Goal: Transaction & Acquisition: Purchase product/service

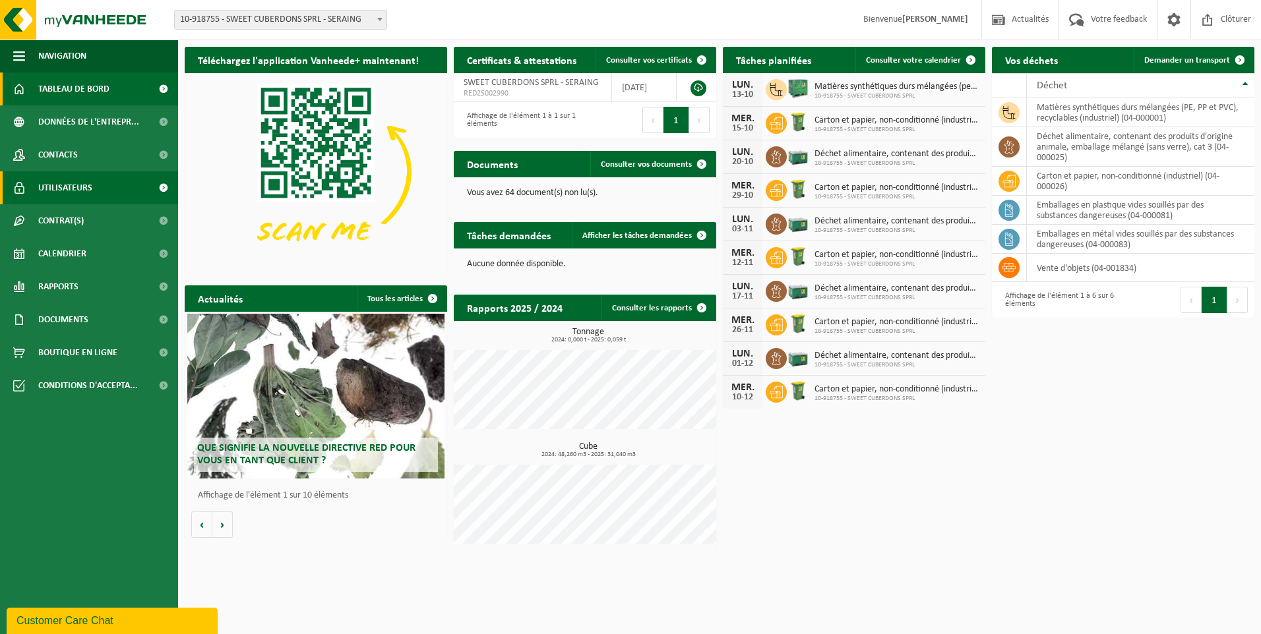
click at [75, 175] on span "Utilisateurs" at bounding box center [65, 187] width 54 height 33
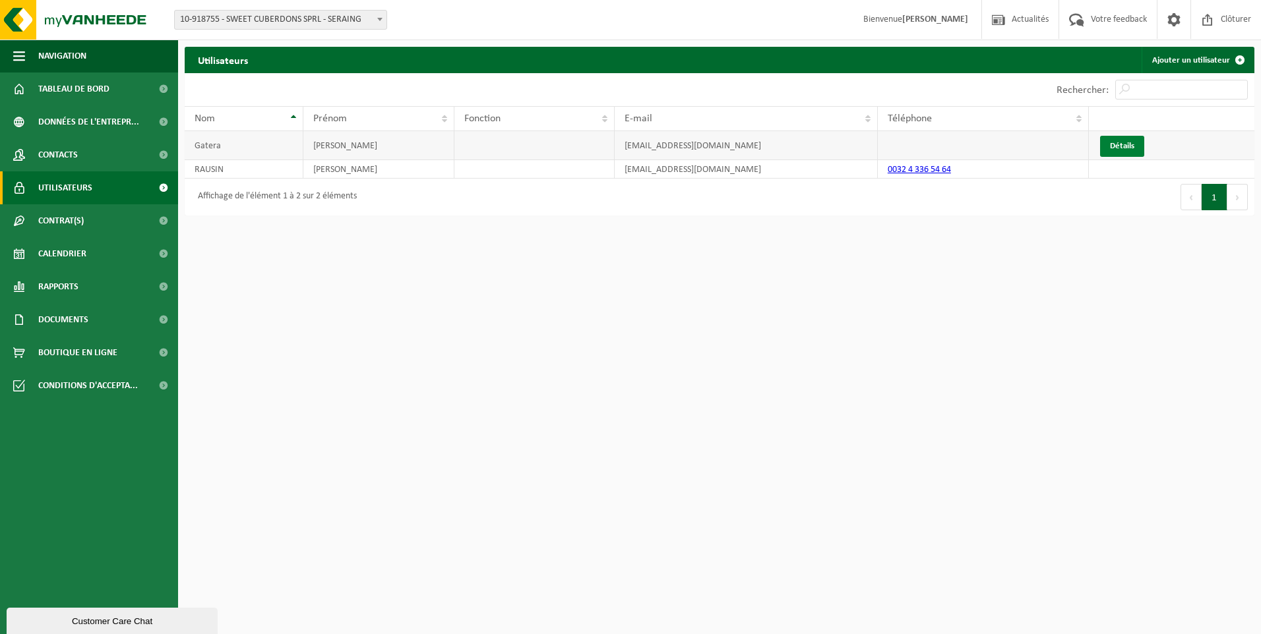
click at [1124, 145] on link "Détails" at bounding box center [1122, 146] width 44 height 21
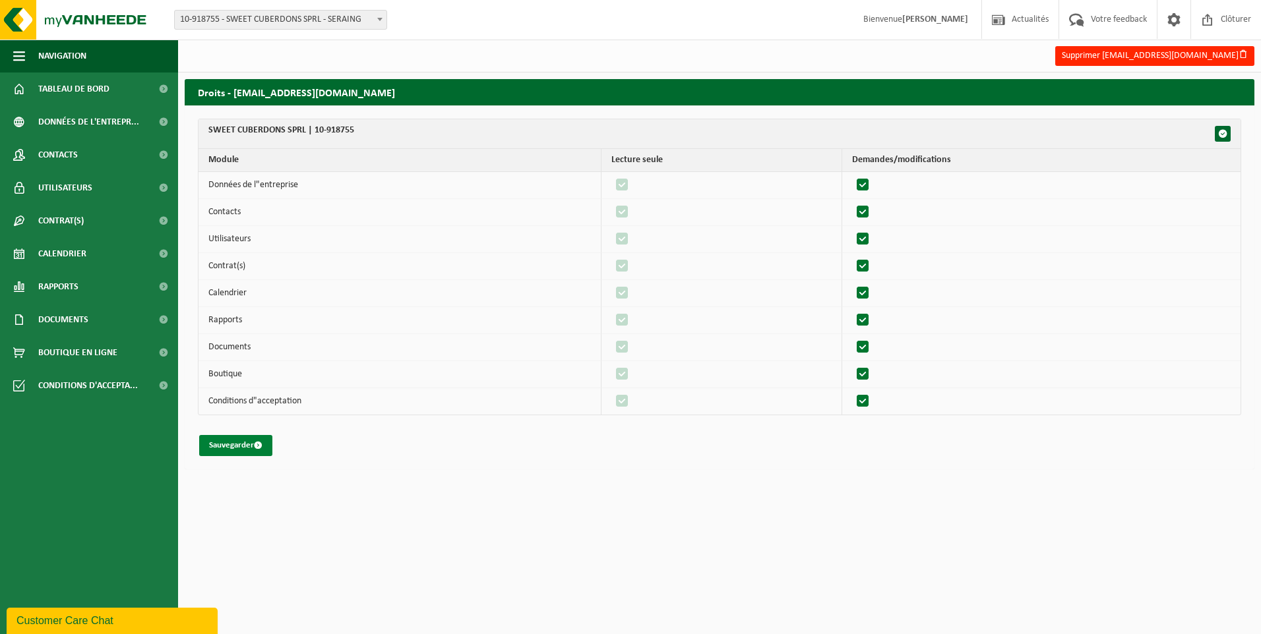
click at [225, 446] on button "Sauvegarder" at bounding box center [235, 445] width 73 height 21
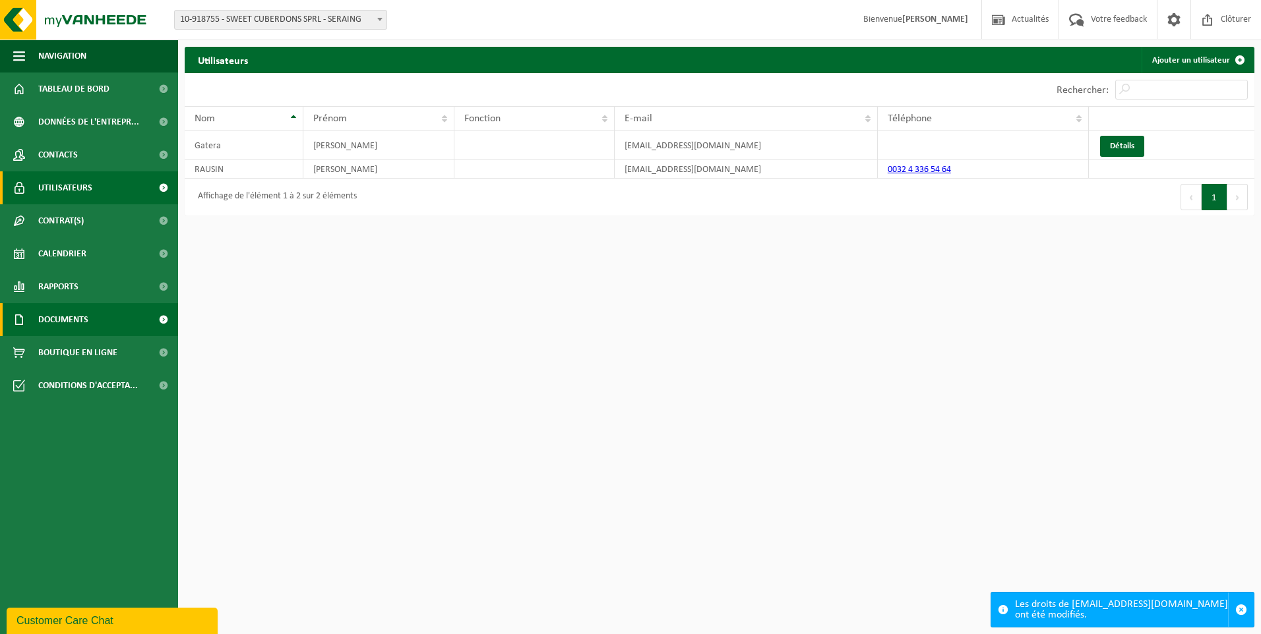
click at [84, 317] on span "Documents" at bounding box center [63, 319] width 50 height 33
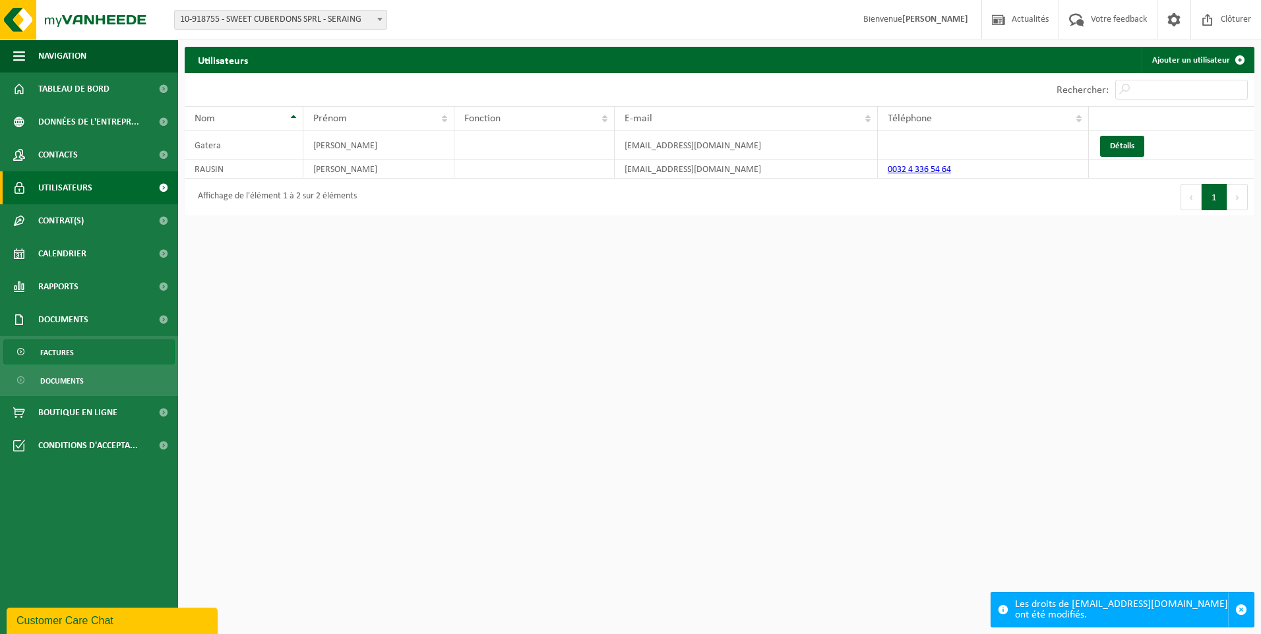
click at [53, 351] on span "Factures" at bounding box center [57, 352] width 34 height 25
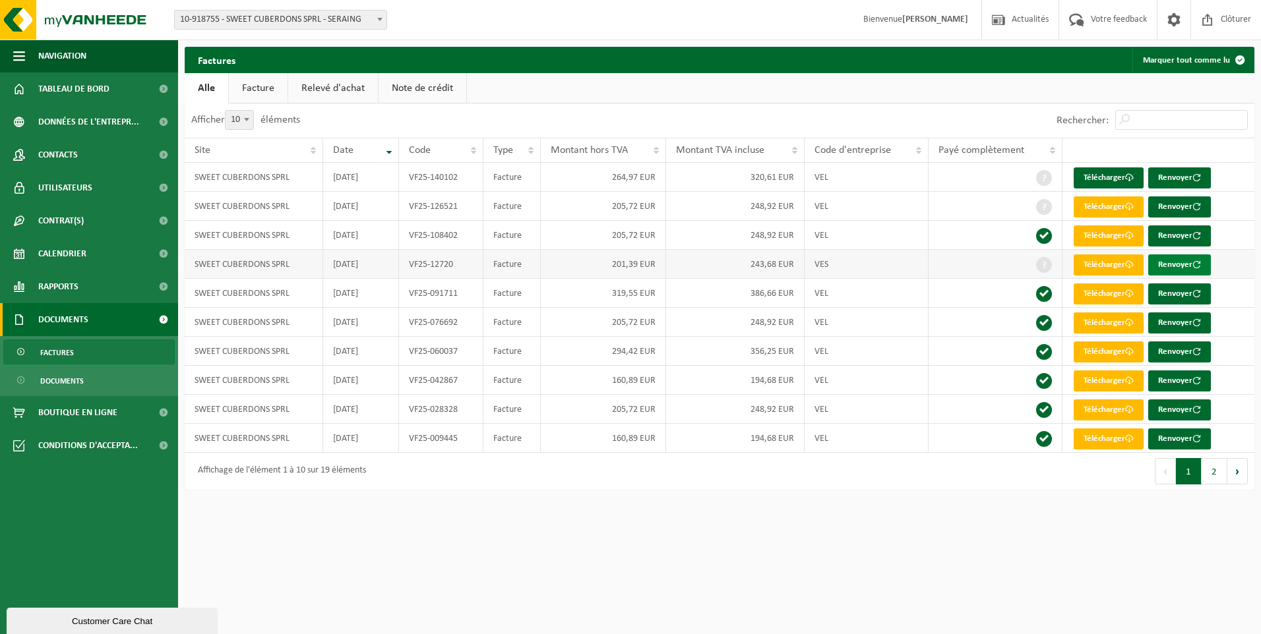
click at [1188, 264] on button "Renvoyer" at bounding box center [1179, 265] width 63 height 21
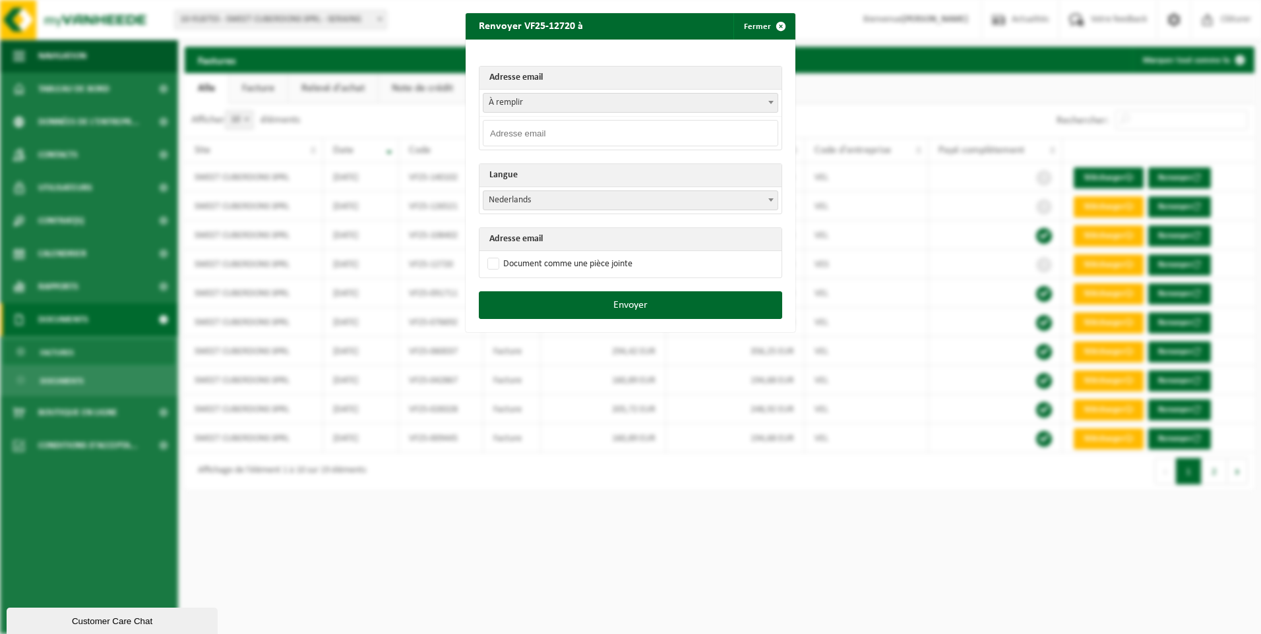
click at [520, 135] on input "email" at bounding box center [630, 133] width 295 height 26
type input "info@cuberdons.eu"
click at [501, 265] on label "Document comme une pièce jointe" at bounding box center [559, 265] width 148 height 20
click at [501, 255] on input "Document comme une pièce jointe" at bounding box center [647, 254] width 330 height 1
checkbox input "true"
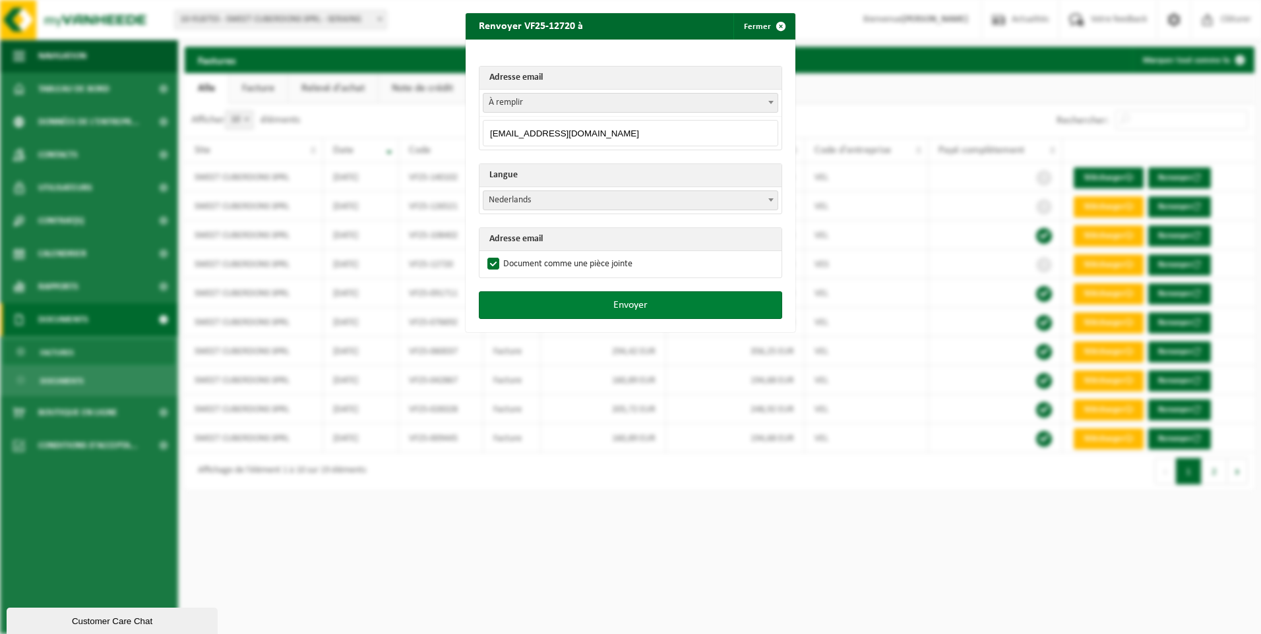
click at [597, 307] on button "Envoyer" at bounding box center [630, 305] width 303 height 28
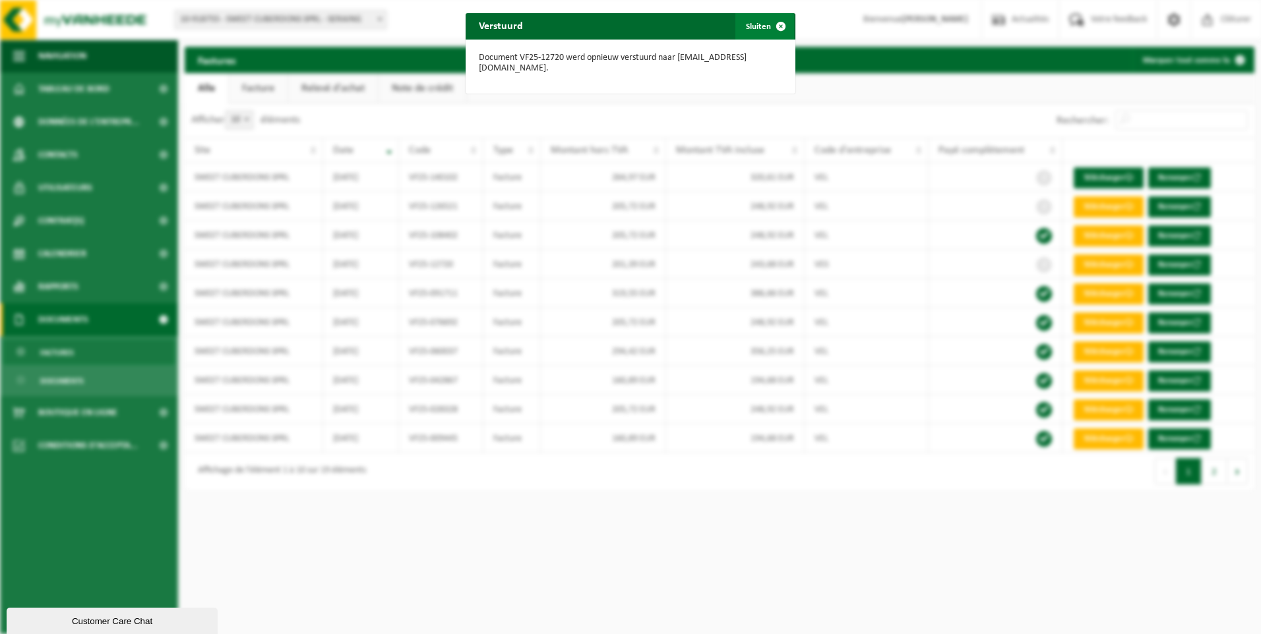
click at [760, 26] on button "Sluiten" at bounding box center [764, 26] width 59 height 26
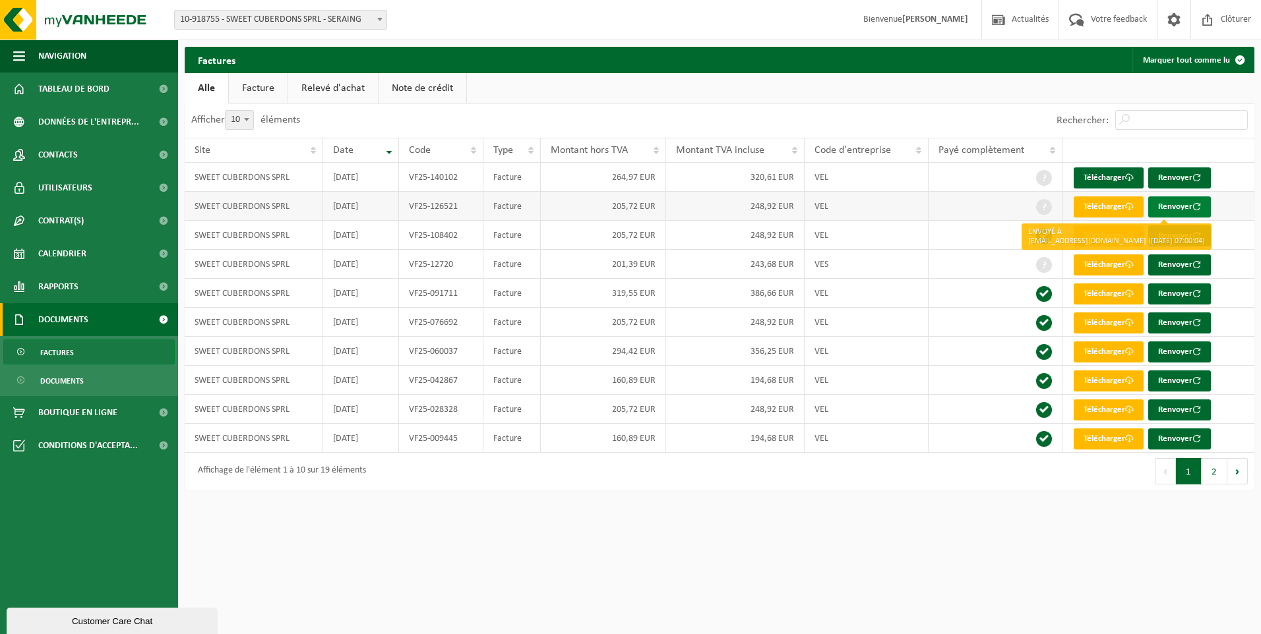
click at [1180, 208] on button "Renvoyer" at bounding box center [1179, 206] width 63 height 21
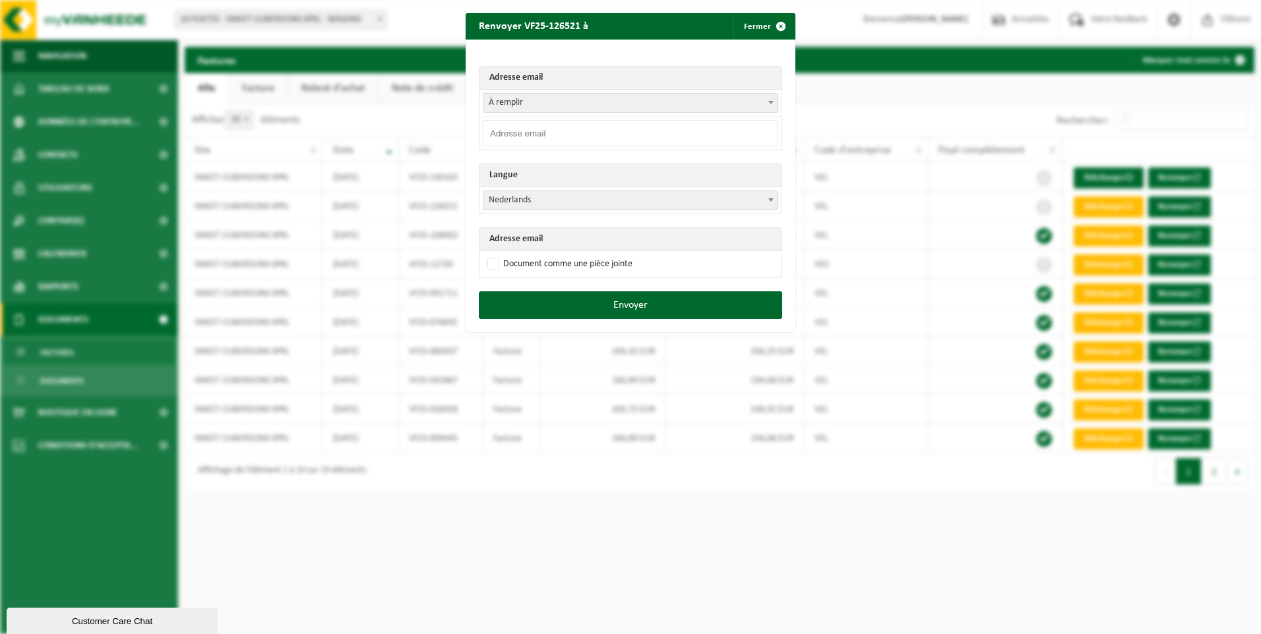
click at [488, 202] on span "Nederlands" at bounding box center [630, 200] width 294 height 18
select select "fr"
click at [489, 262] on label "Document comme une pièce jointe" at bounding box center [559, 265] width 148 height 20
click at [489, 255] on input "Document comme une pièce jointe" at bounding box center [647, 254] width 330 height 1
checkbox input "true"
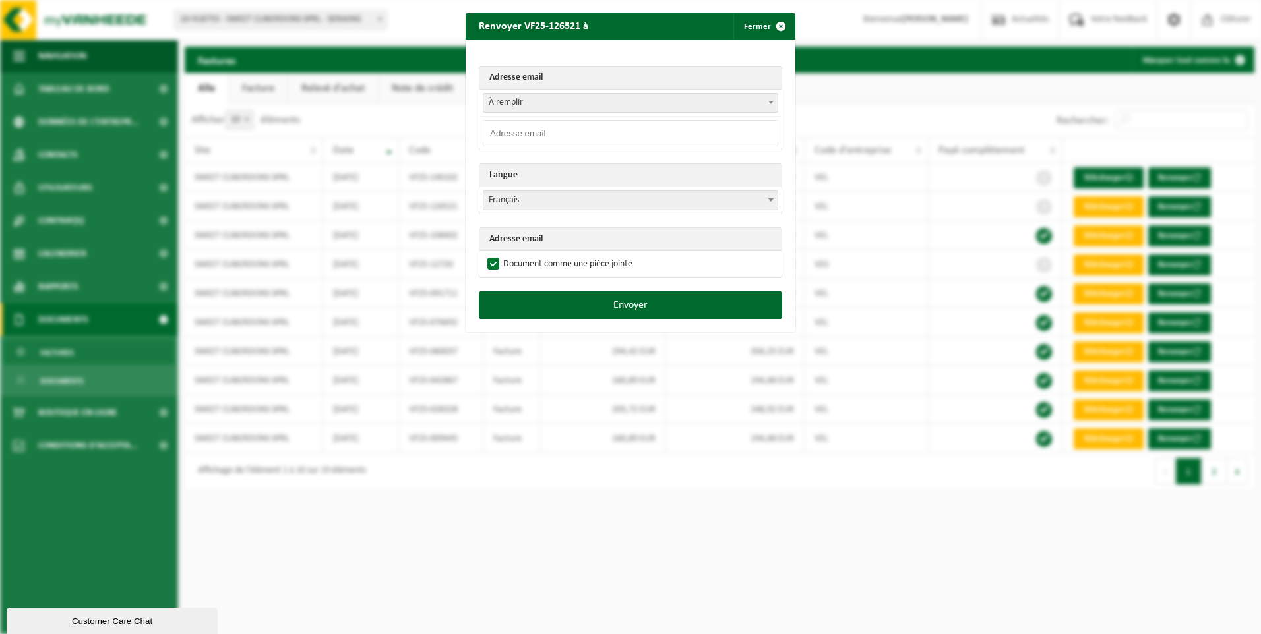
click at [518, 130] on input "email" at bounding box center [630, 133] width 295 height 26
type input "info@cuberdons.eu"
click at [602, 303] on button "Envoyer" at bounding box center [630, 305] width 303 height 28
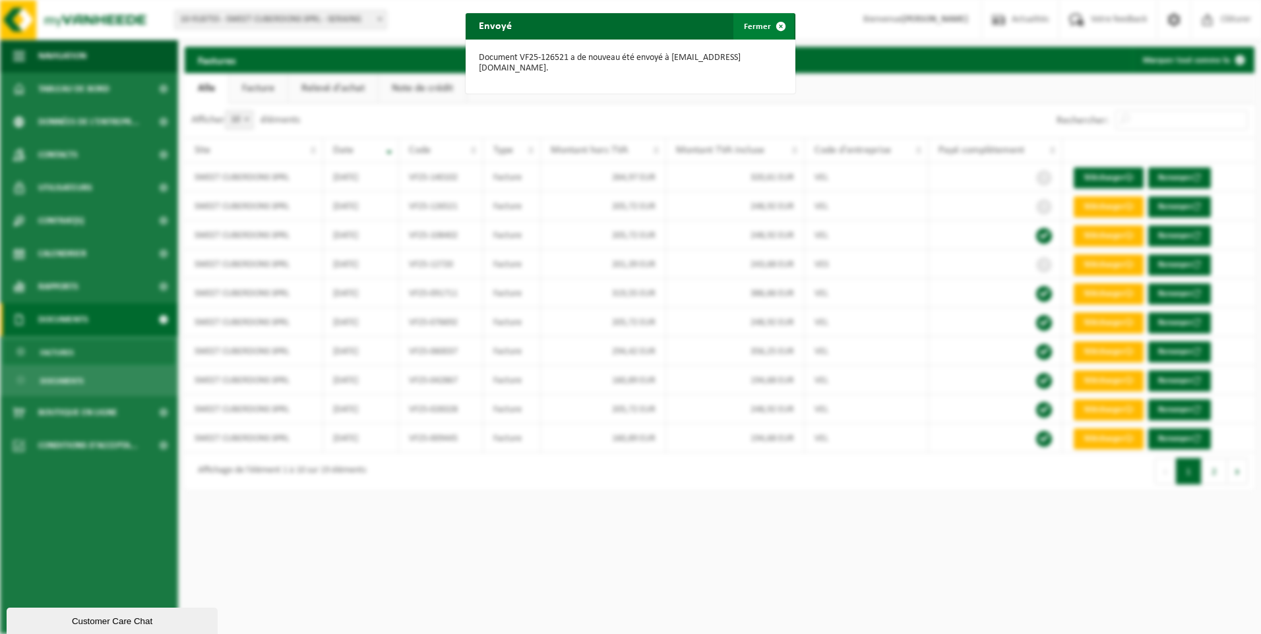
click at [768, 31] on span "button" at bounding box center [781, 26] width 26 height 26
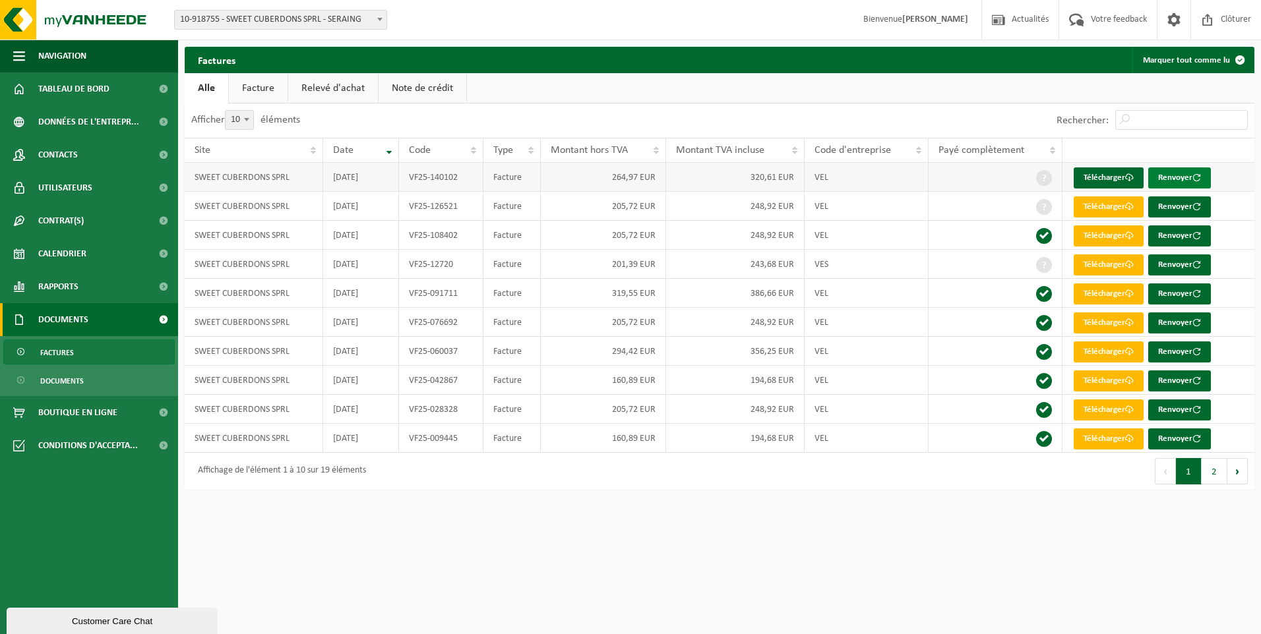
click at [1170, 177] on button "Renvoyer" at bounding box center [1179, 177] width 63 height 21
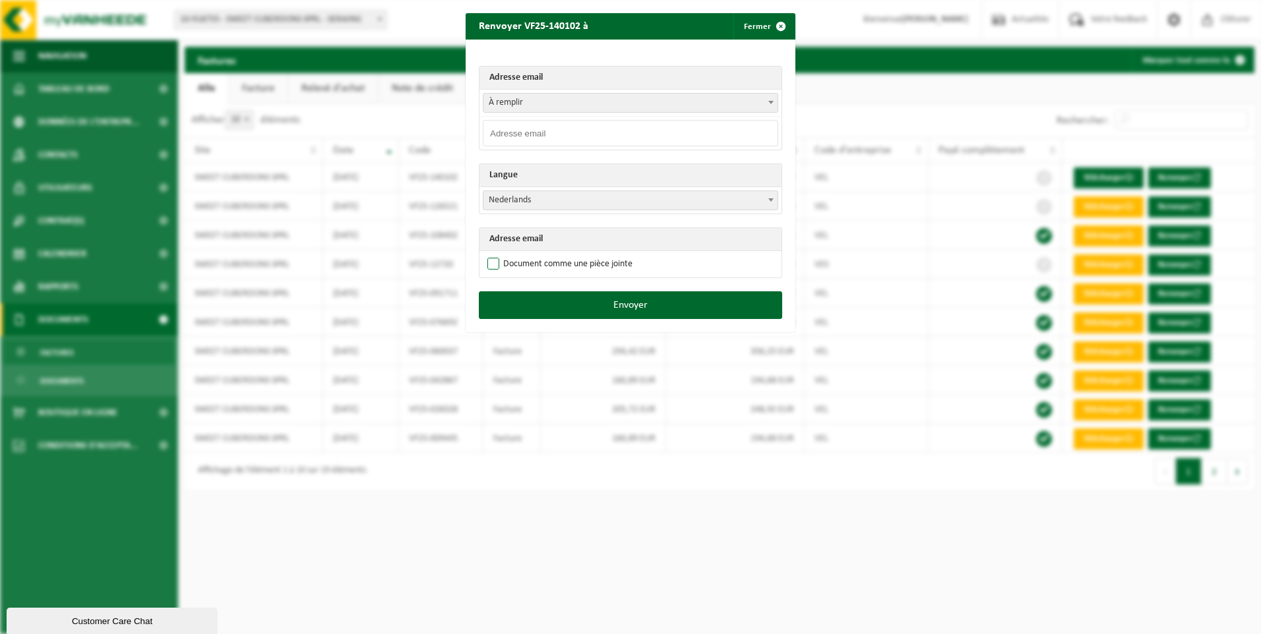
click at [486, 264] on label "Document comme une pièce jointe" at bounding box center [559, 265] width 148 height 20
click at [486, 255] on input "Document comme une pièce jointe" at bounding box center [647, 254] width 330 height 1
checkbox input "true"
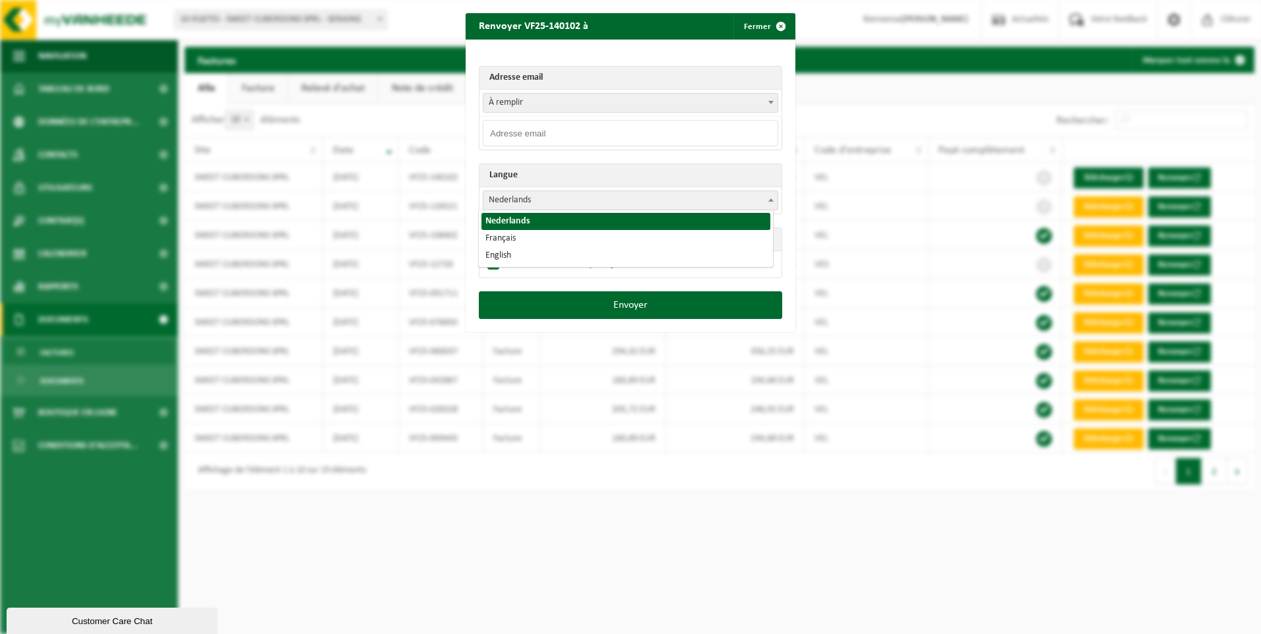
click at [520, 194] on span "Nederlands" at bounding box center [630, 200] width 294 height 18
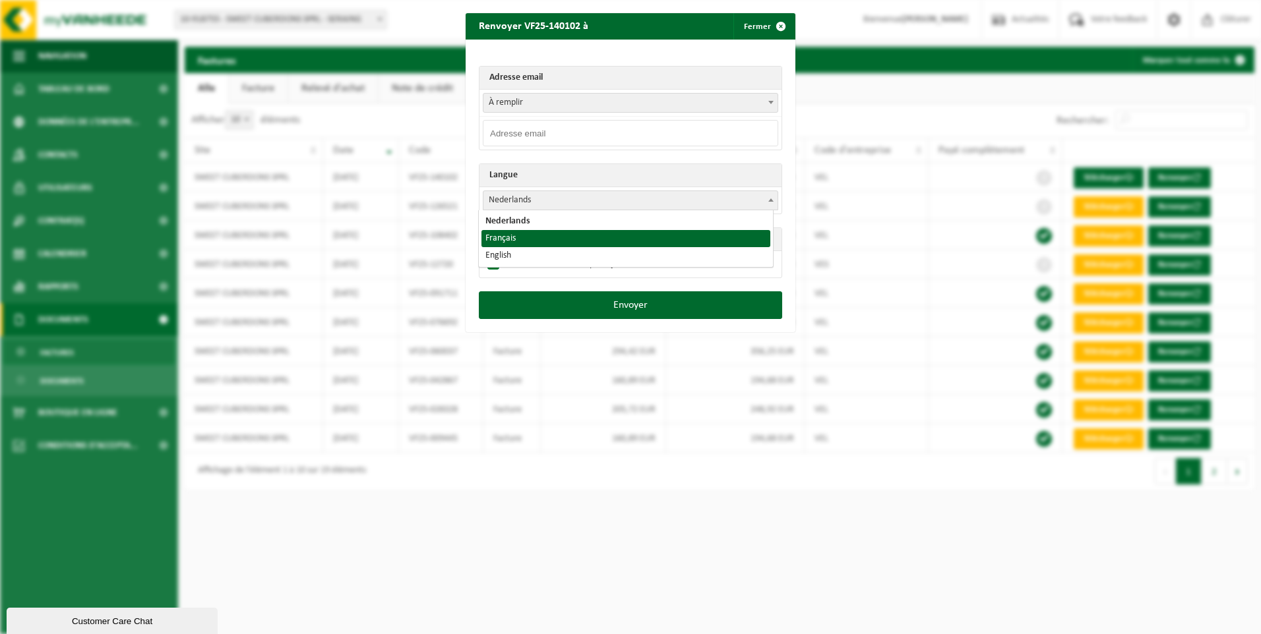
select select "fr"
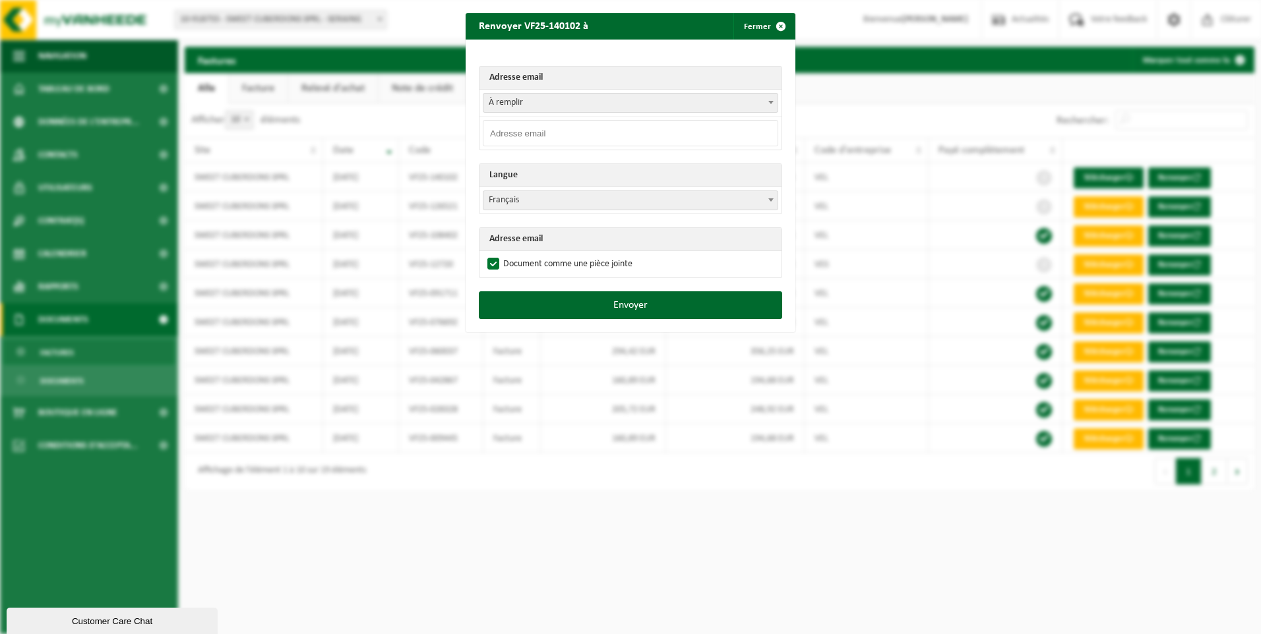
click at [523, 129] on input "email" at bounding box center [630, 133] width 295 height 26
type input "info@cuberdons.eu"
click at [584, 309] on button "Envoyer" at bounding box center [630, 305] width 303 height 28
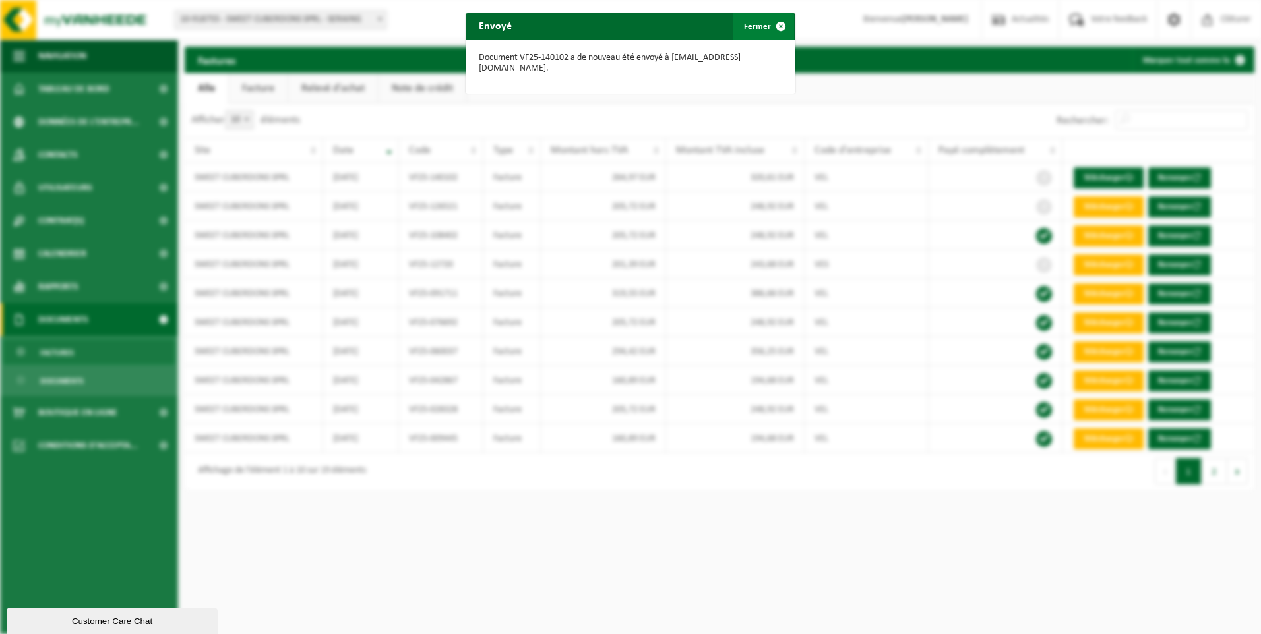
click at [758, 32] on button "Fermer" at bounding box center [763, 26] width 61 height 26
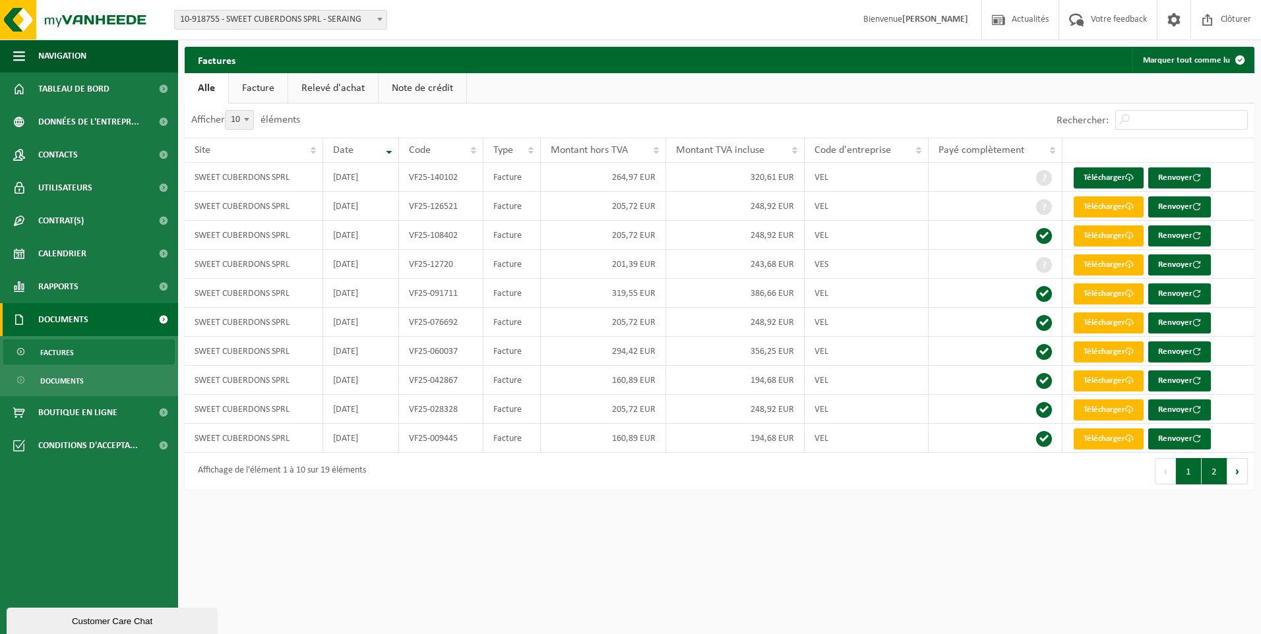
click at [1221, 473] on button "2" at bounding box center [1214, 471] width 26 height 26
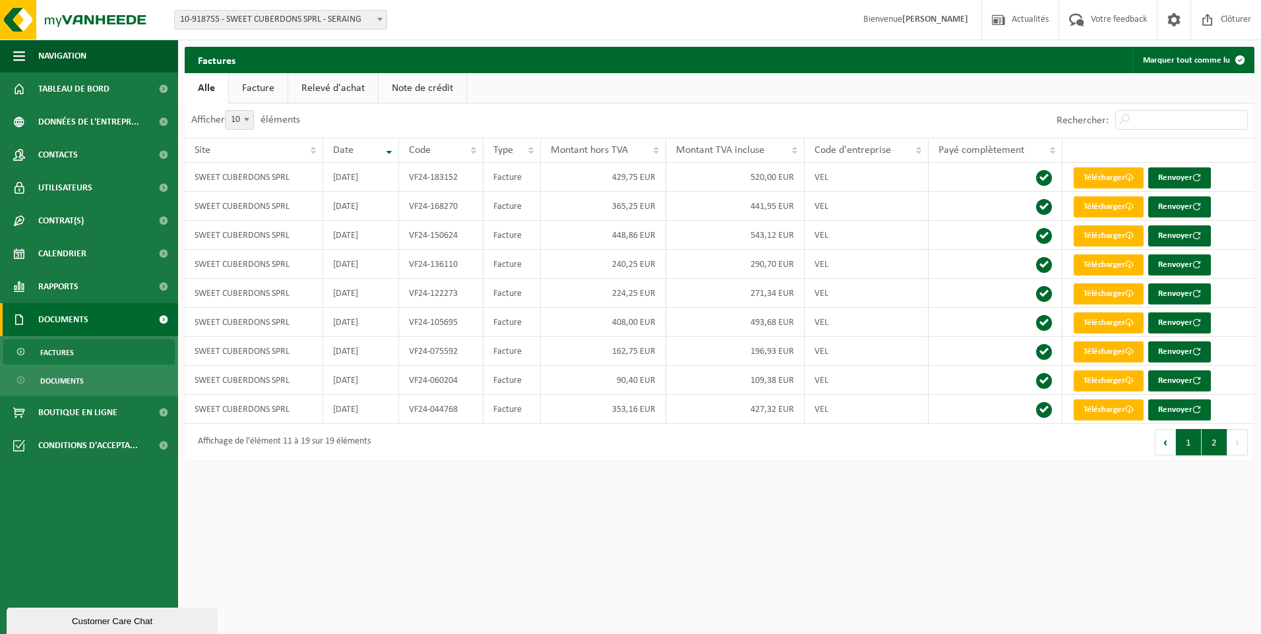
click at [1186, 448] on button "1" at bounding box center [1189, 442] width 26 height 26
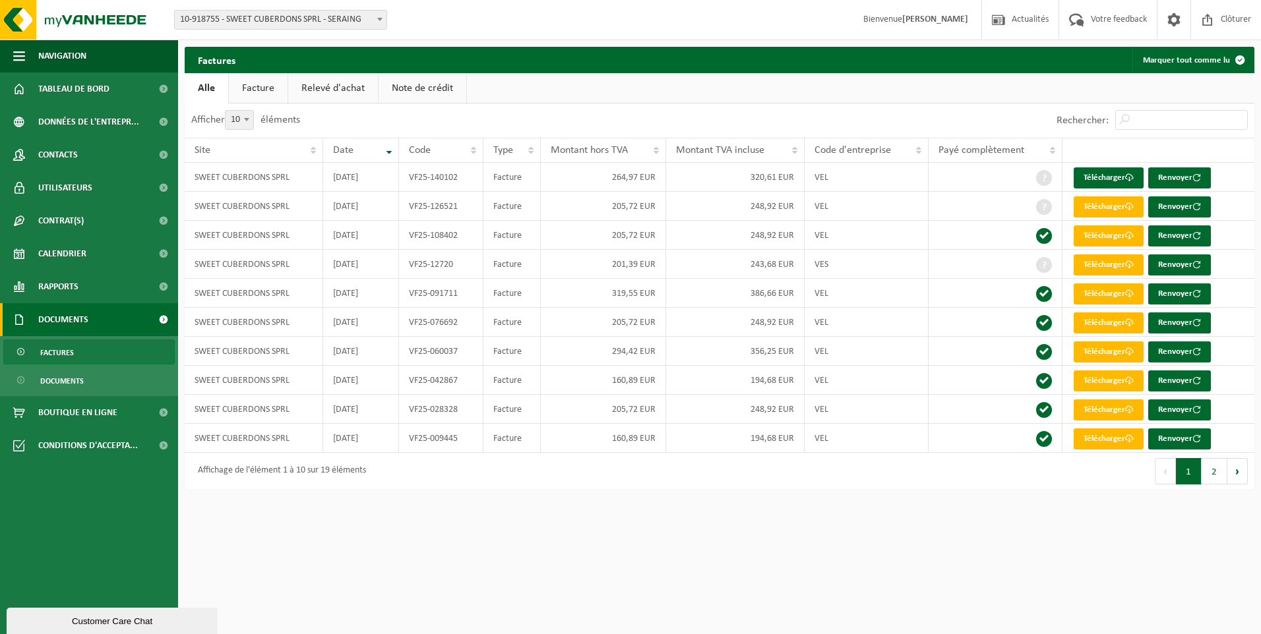
click at [276, 88] on link "Facture" at bounding box center [258, 88] width 59 height 30
click at [330, 86] on link "Relevé d'achat" at bounding box center [334, 88] width 90 height 30
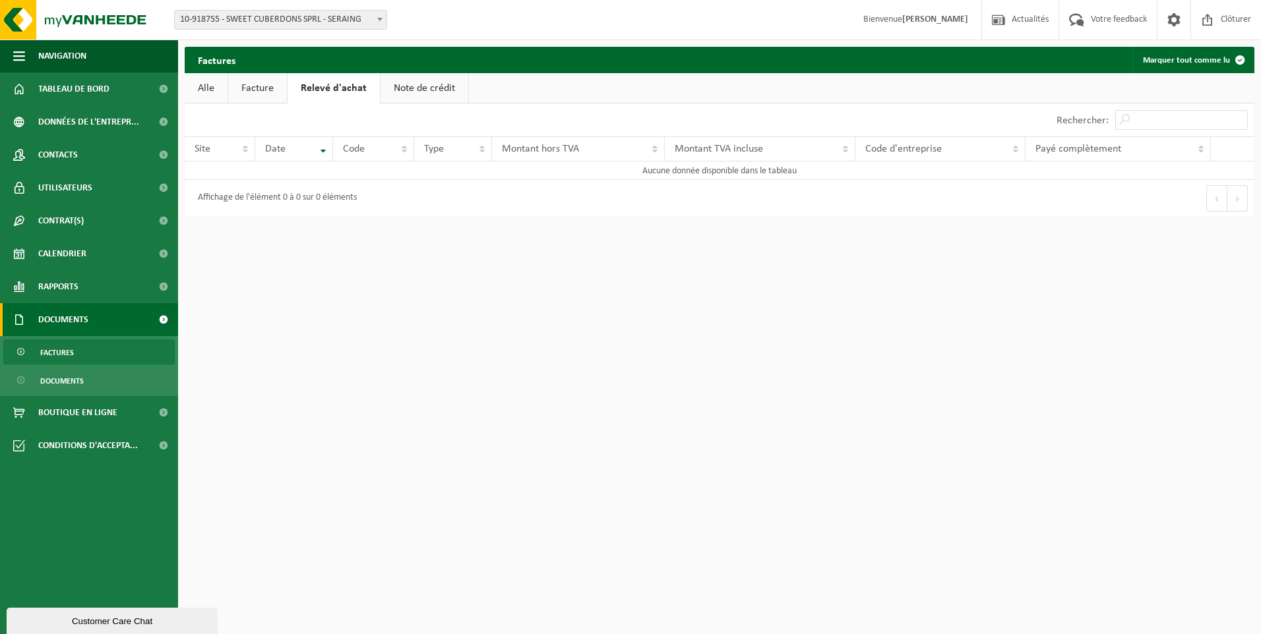
click at [425, 84] on link "Note de crédit" at bounding box center [424, 88] width 88 height 30
click at [65, 376] on span "Documents" at bounding box center [62, 381] width 44 height 25
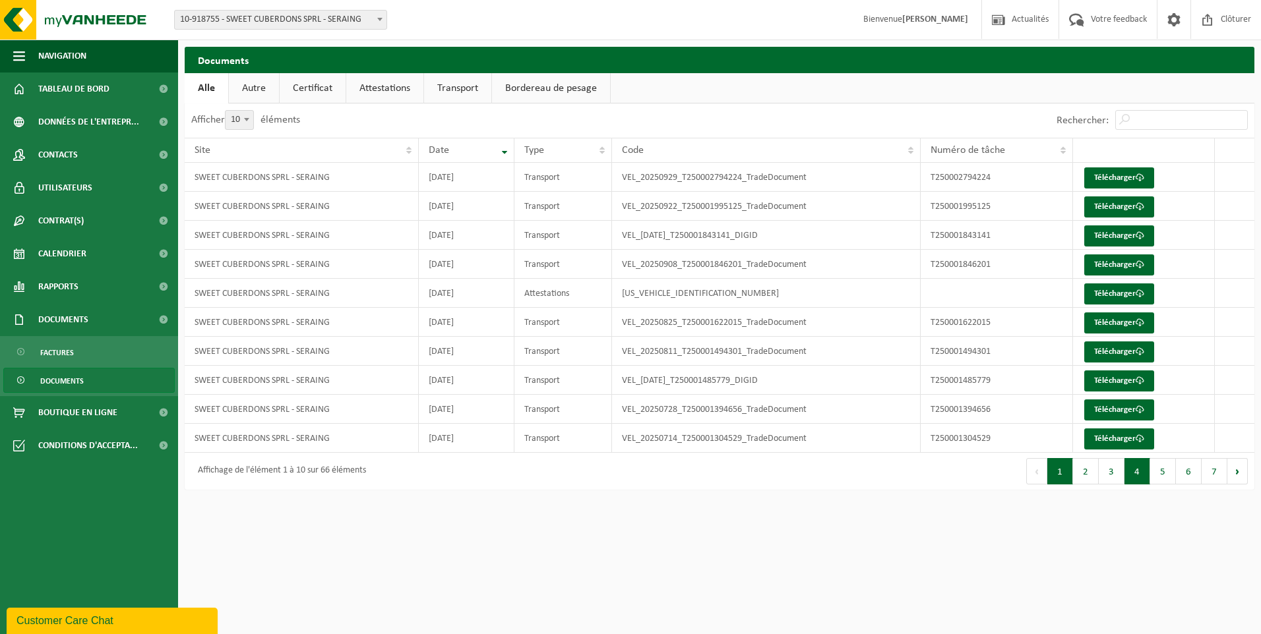
click at [1148, 478] on button "4" at bounding box center [1137, 471] width 26 height 26
click at [82, 412] on span "Boutique en ligne" at bounding box center [77, 412] width 79 height 33
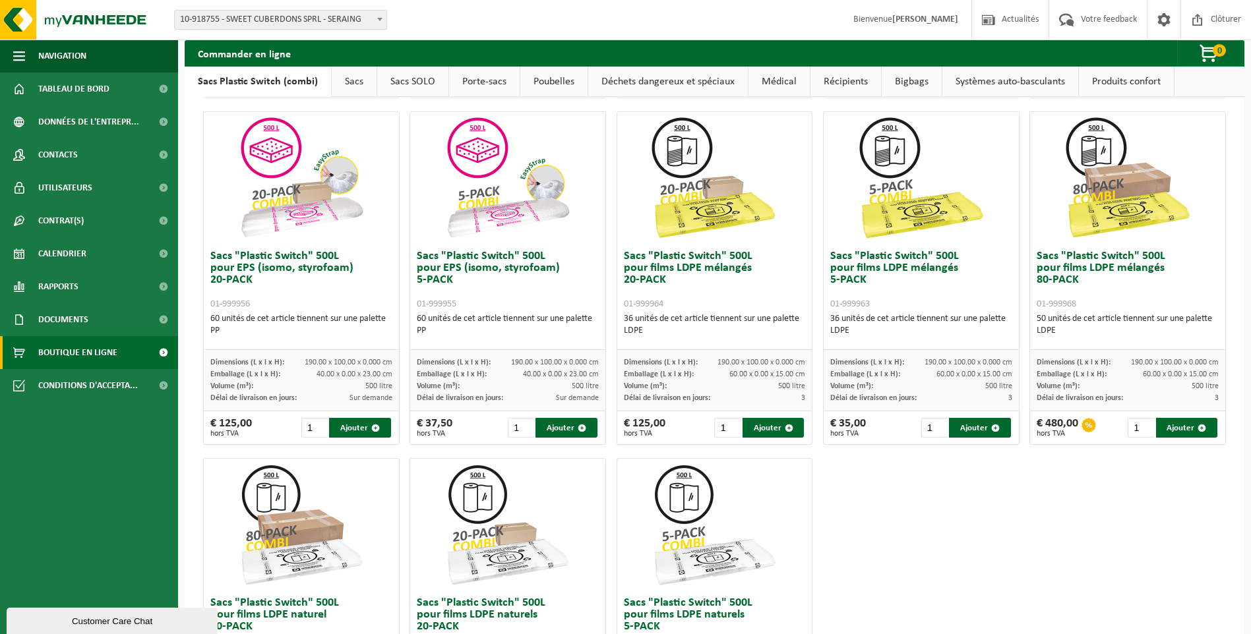
scroll to position [330, 0]
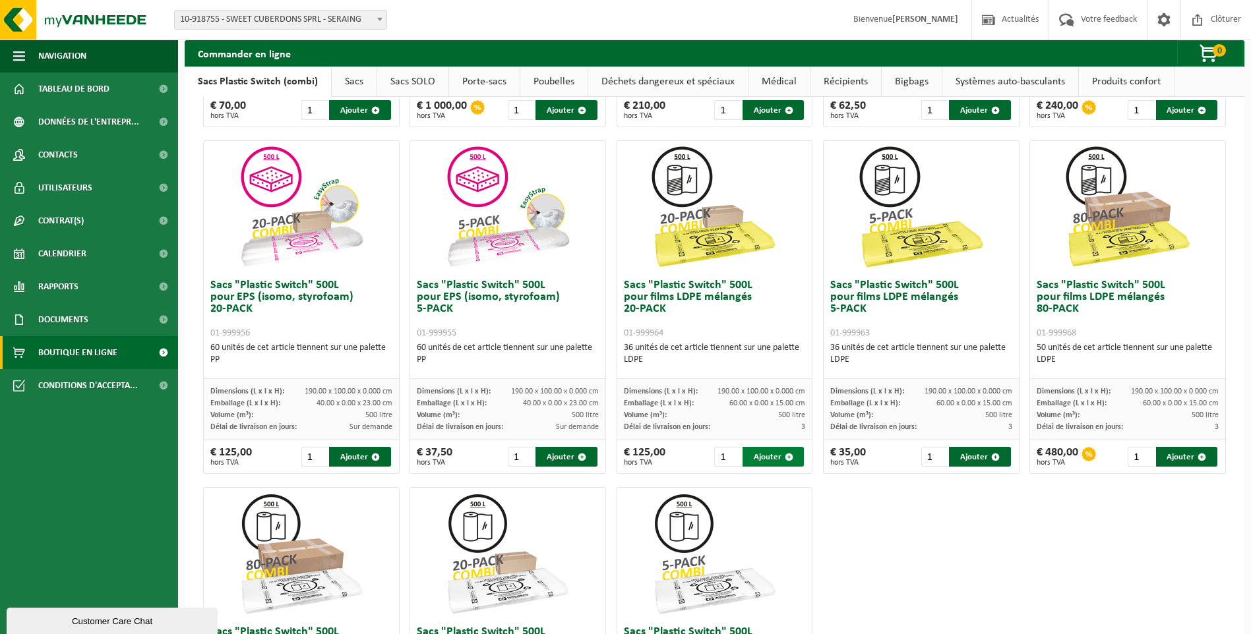
click at [762, 457] on button "Ajouter" at bounding box center [772, 457] width 61 height 20
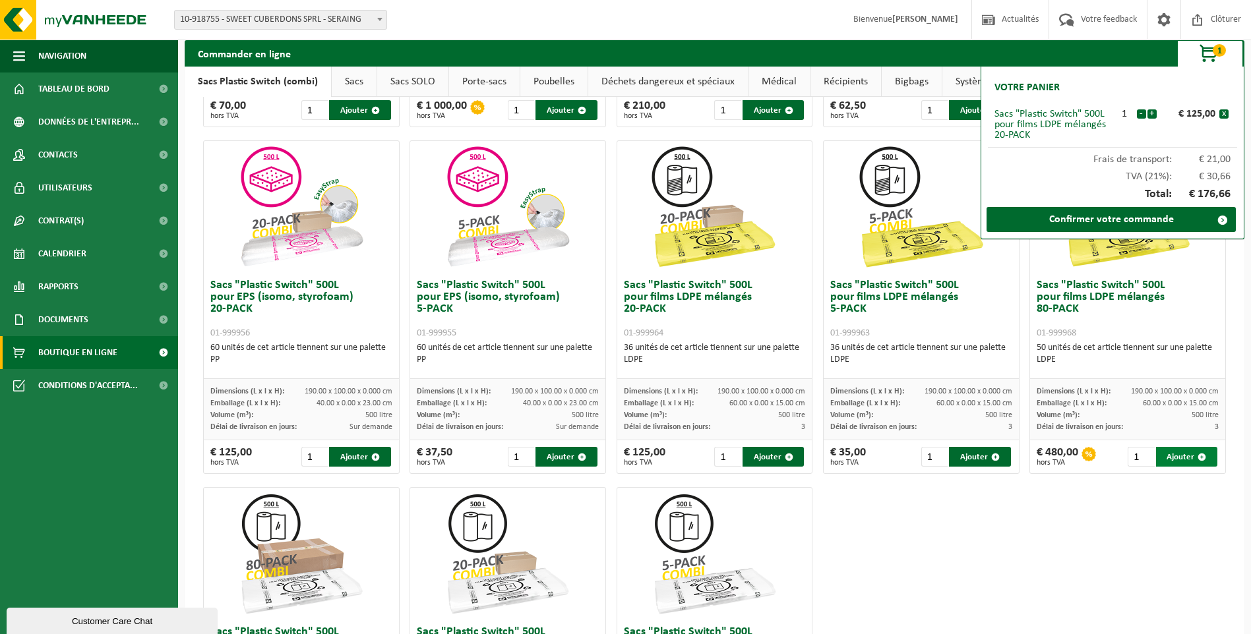
click at [1166, 461] on button "Ajouter" at bounding box center [1186, 457] width 61 height 20
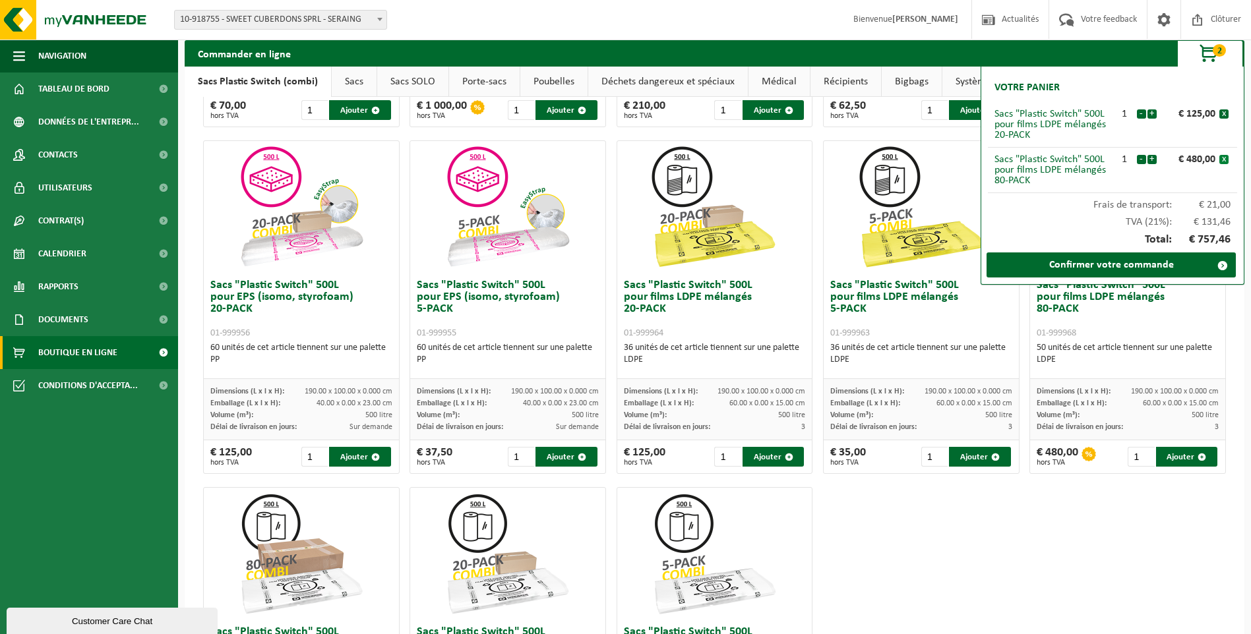
click at [1224, 159] on button "x" at bounding box center [1223, 159] width 9 height 9
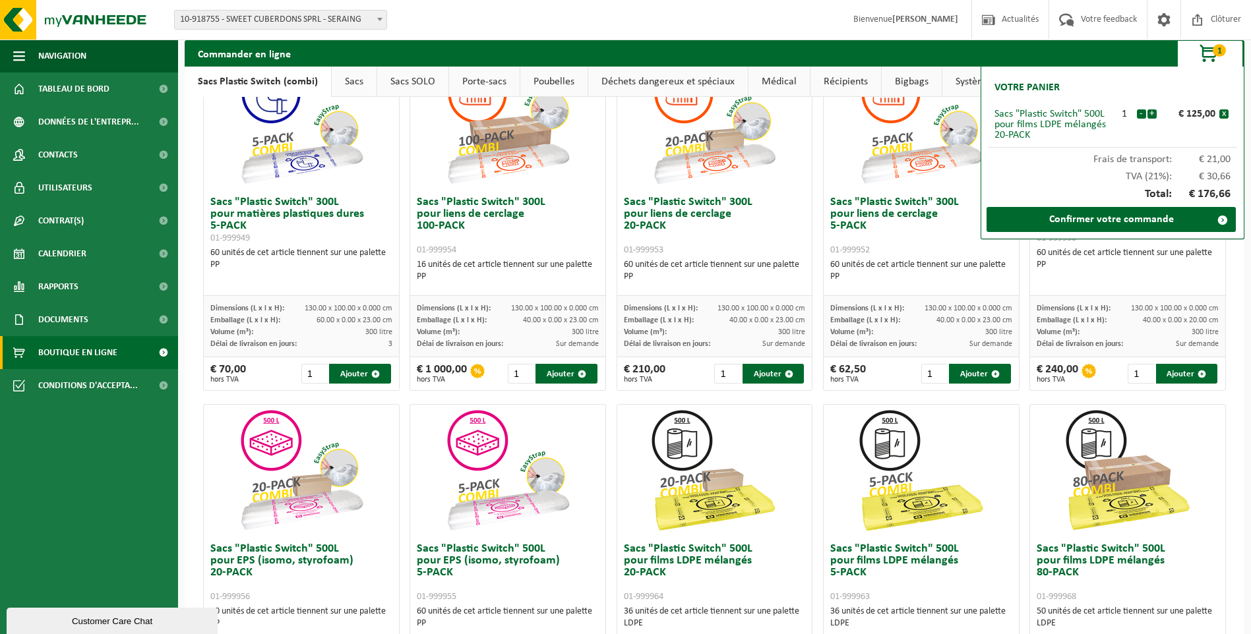
scroll to position [0, 0]
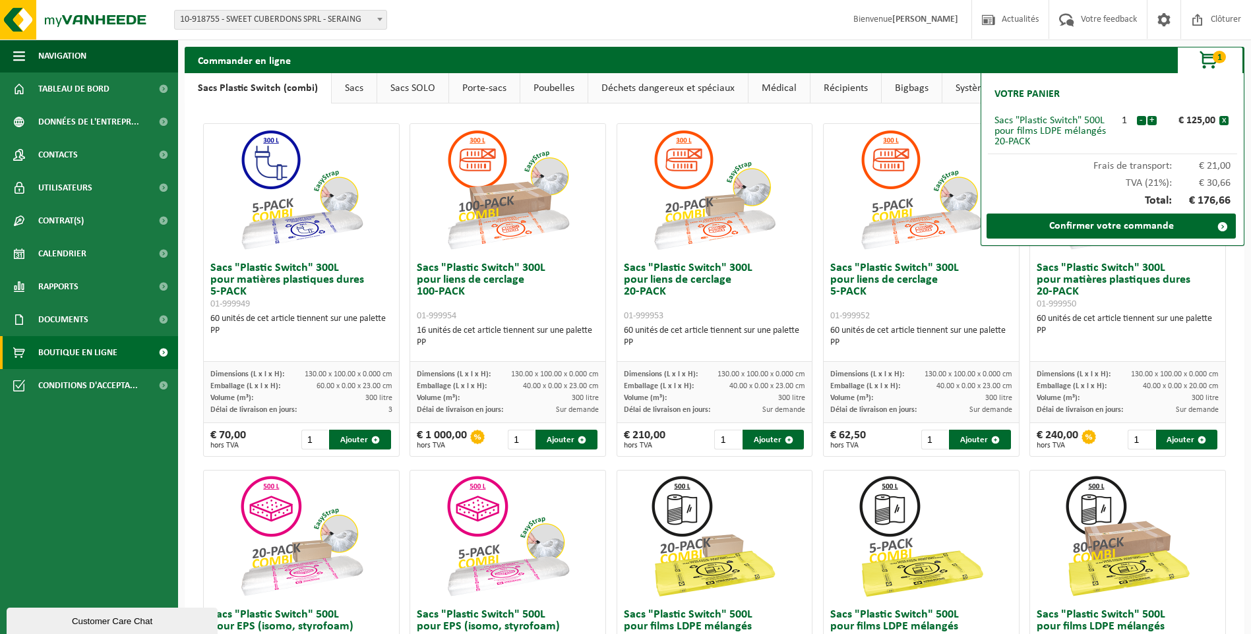
click at [345, 92] on link "Sacs" at bounding box center [354, 88] width 45 height 30
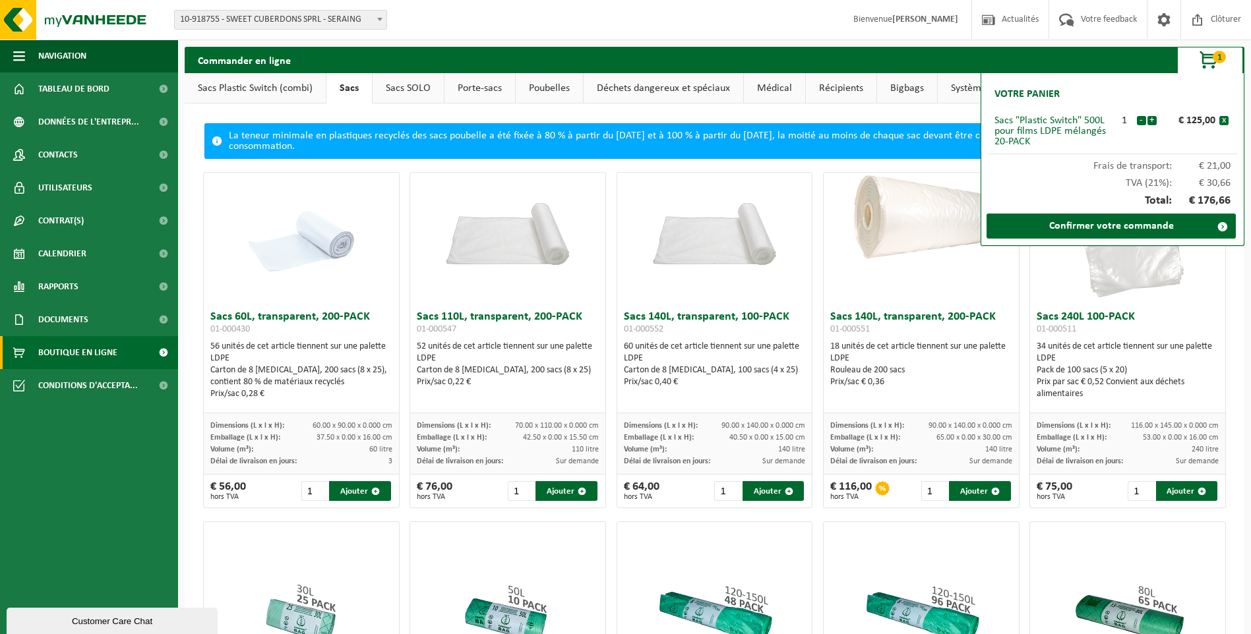
click at [554, 91] on link "Poubelles" at bounding box center [549, 88] width 67 height 30
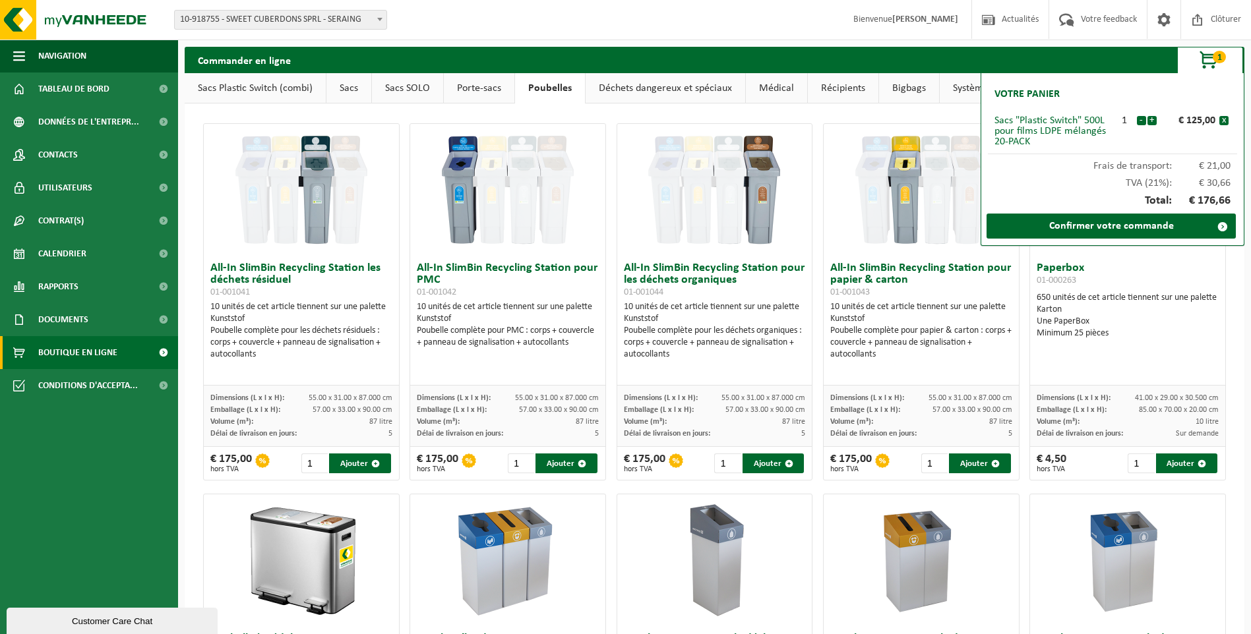
click at [670, 88] on link "Déchets dangereux et spéciaux" at bounding box center [666, 88] width 160 height 30
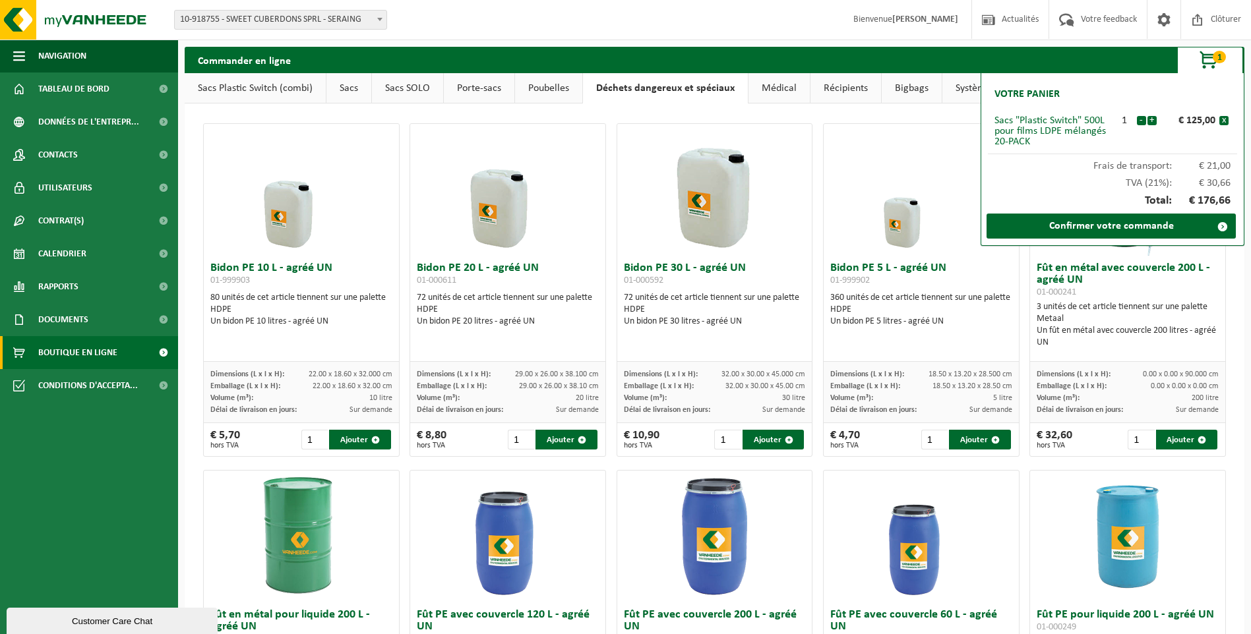
click at [845, 85] on link "Récipients" at bounding box center [845, 88] width 71 height 30
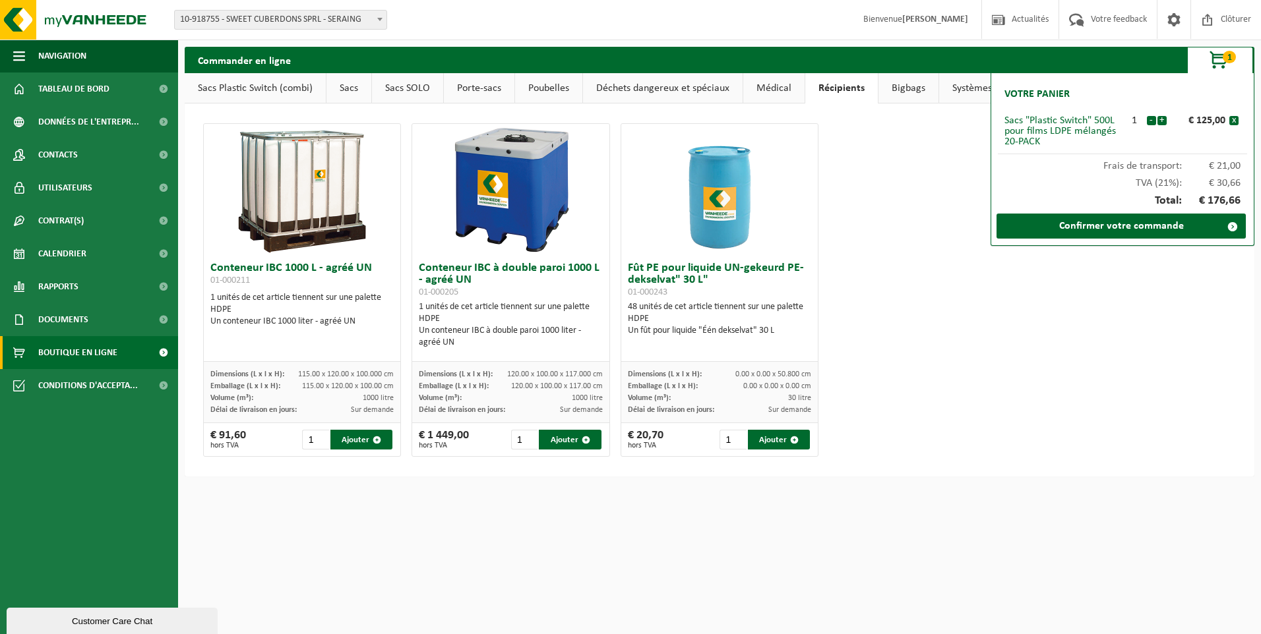
click at [916, 84] on link "Bigbags" at bounding box center [908, 88] width 60 height 30
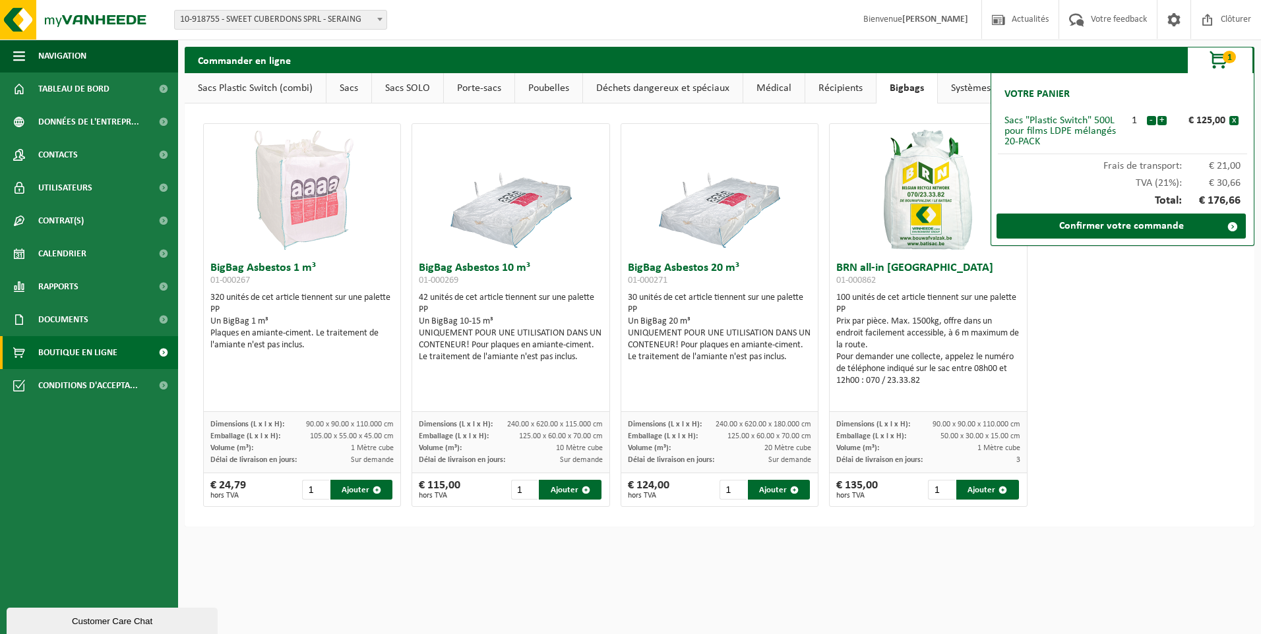
click at [1217, 65] on span "button" at bounding box center [1219, 60] width 66 height 26
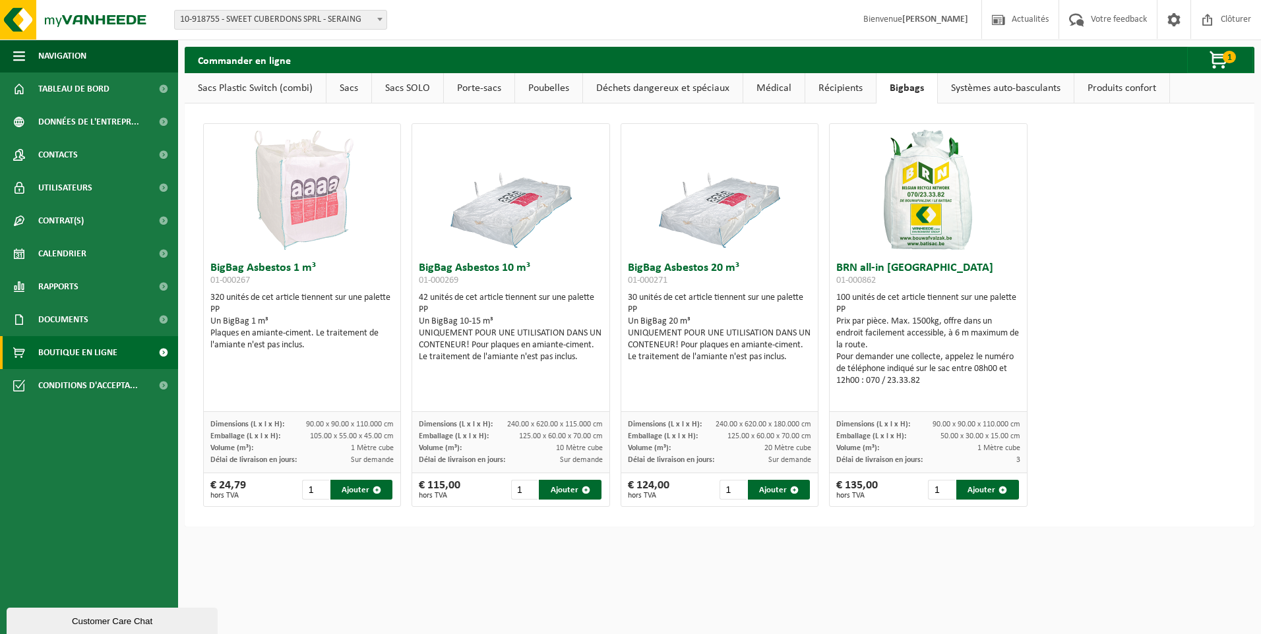
click at [1020, 94] on link "Systèmes auto-basculants" at bounding box center [1006, 88] width 136 height 30
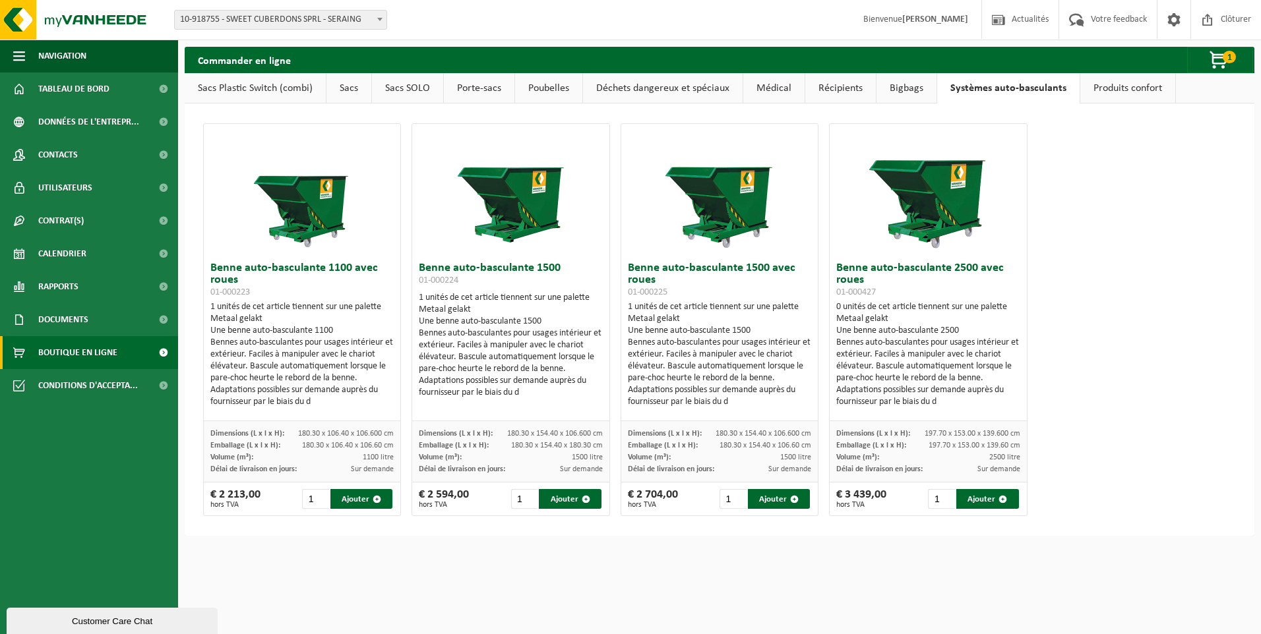
click at [1108, 88] on link "Produits confort" at bounding box center [1127, 88] width 95 height 30
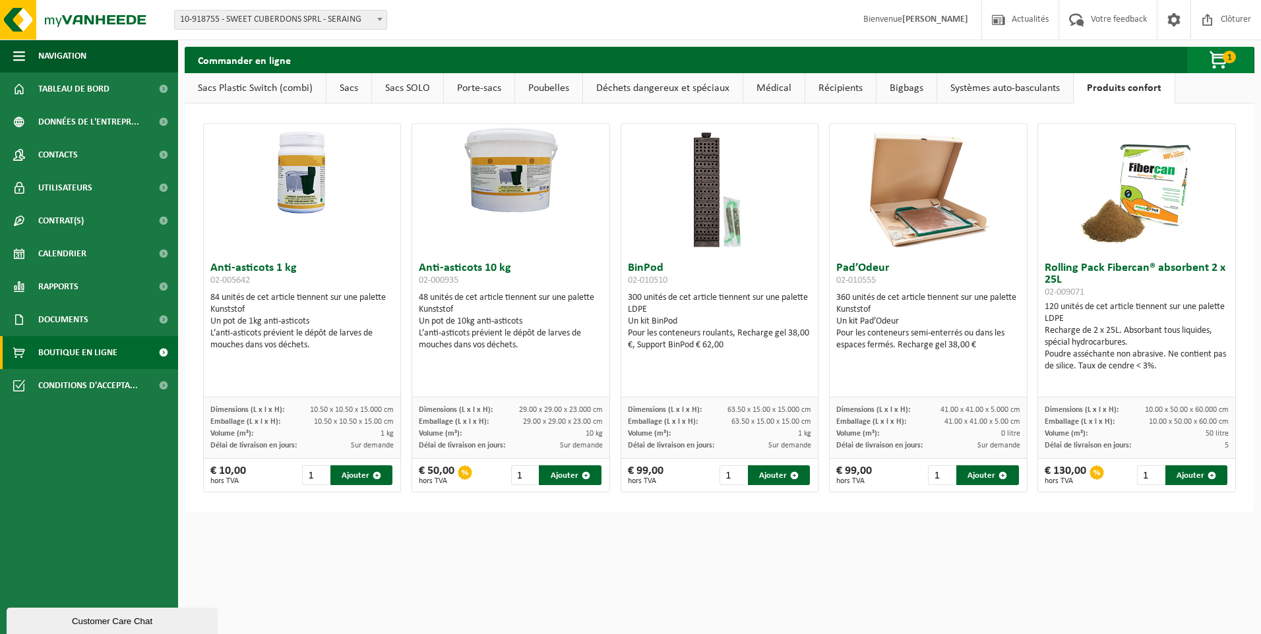
click at [1212, 53] on span "button" at bounding box center [1219, 60] width 66 height 26
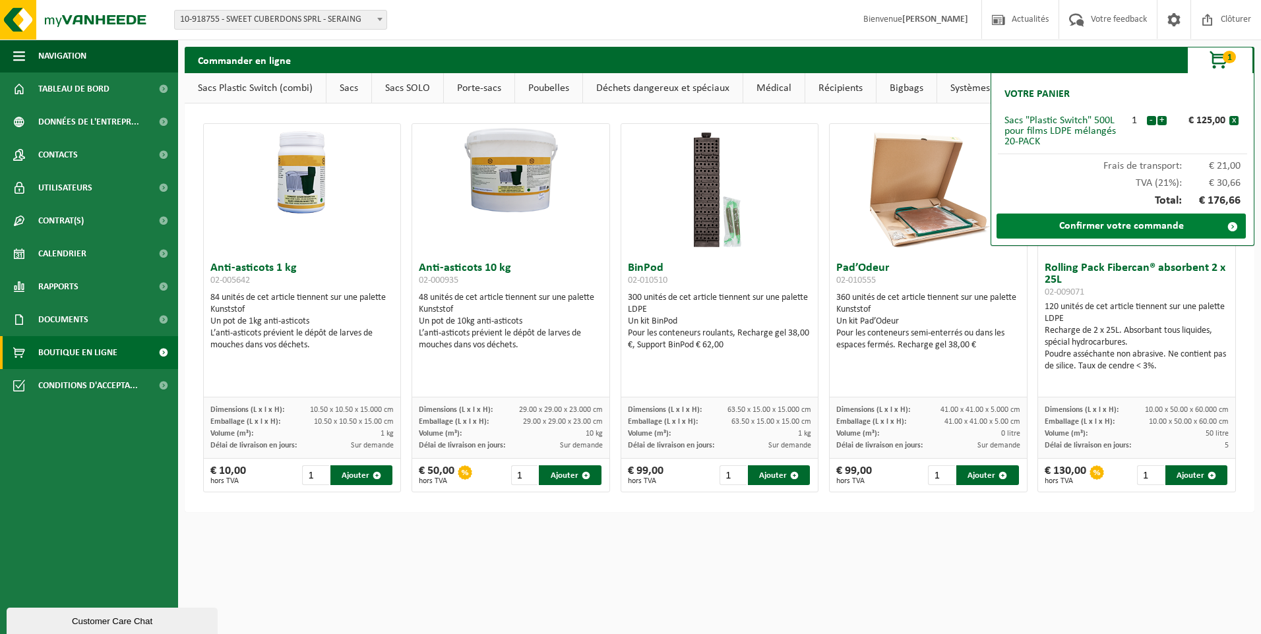
click at [1094, 228] on link "Confirmer votre commande" at bounding box center [1120, 226] width 249 height 25
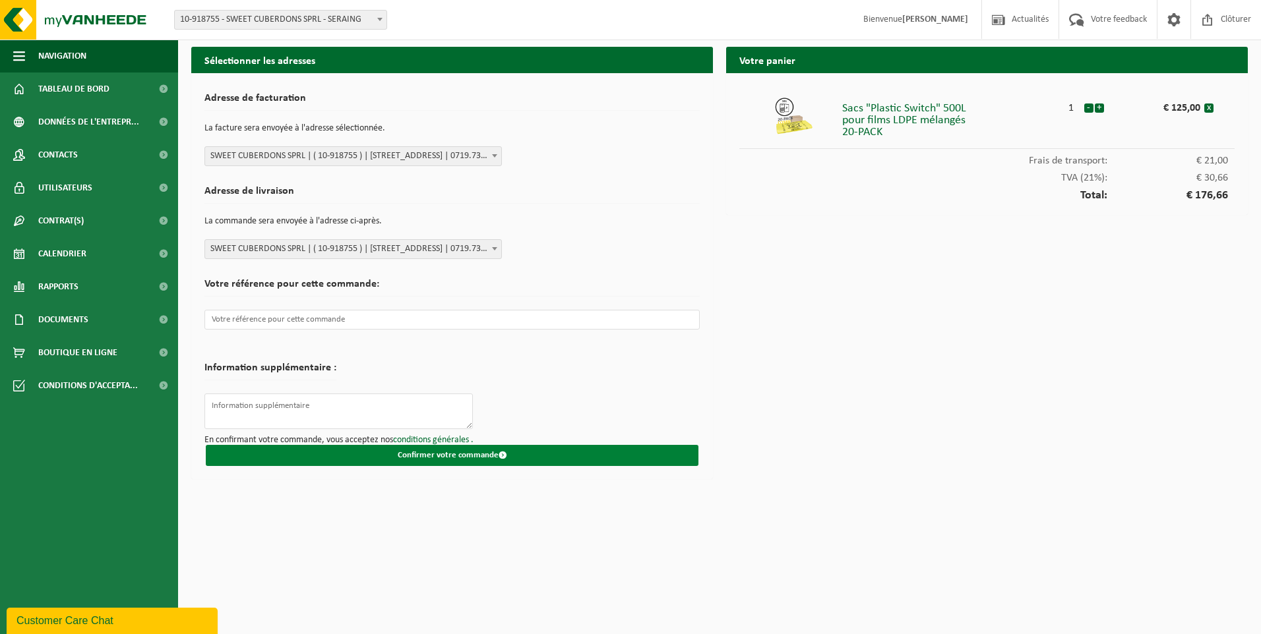
click at [347, 458] on button "Confirmer votre commande" at bounding box center [452, 455] width 493 height 21
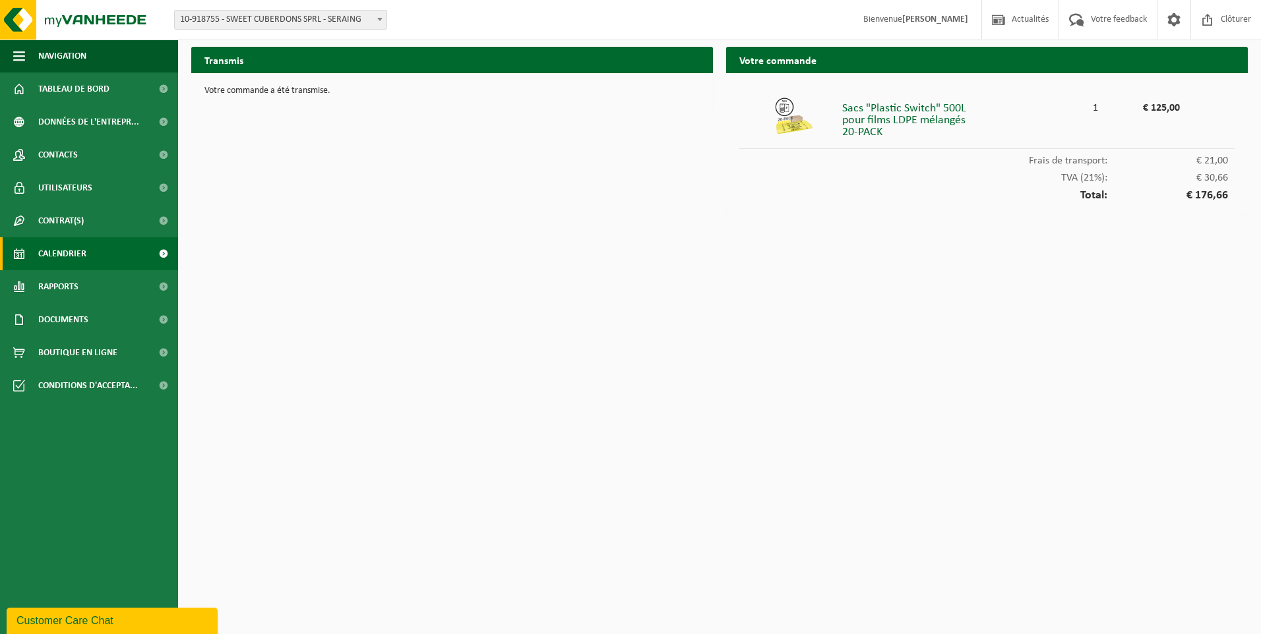
click at [73, 256] on span "Calendrier" at bounding box center [62, 253] width 48 height 33
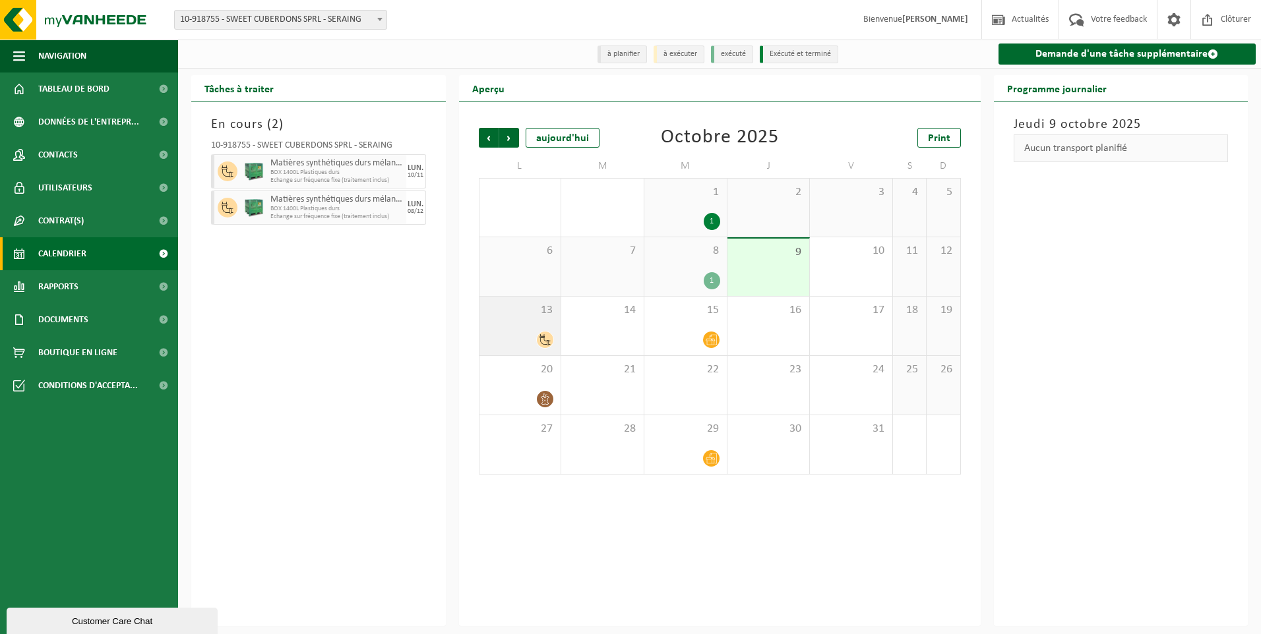
click at [512, 326] on div "13" at bounding box center [520, 326] width 82 height 59
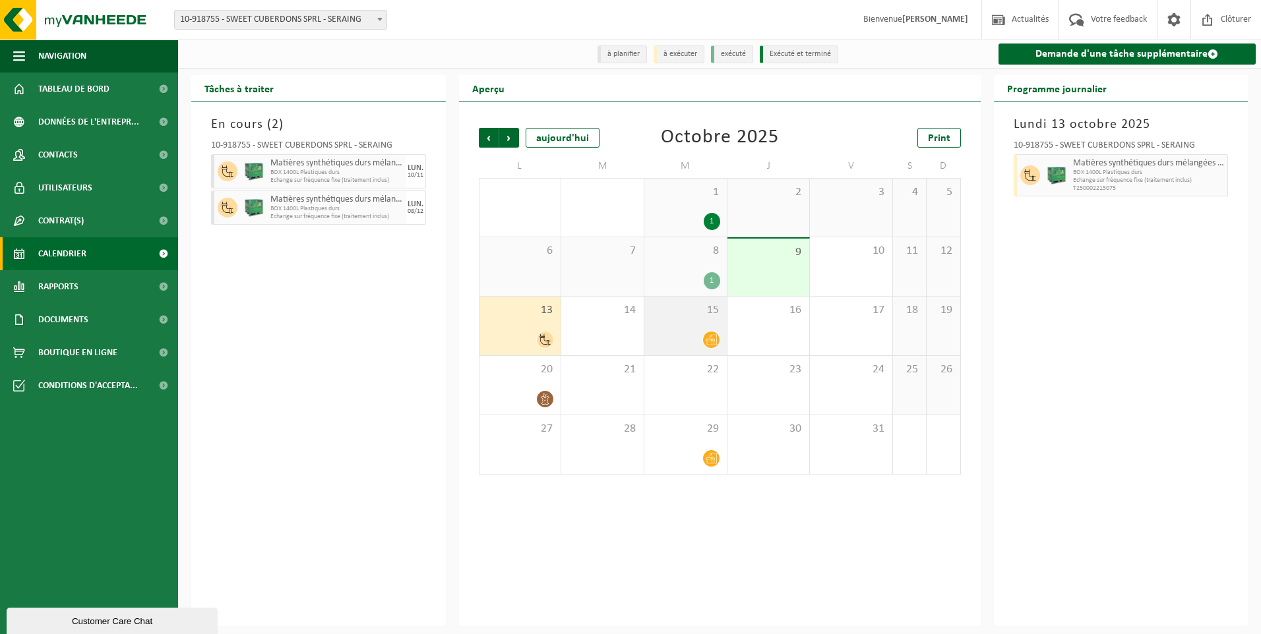
click at [688, 332] on div at bounding box center [685, 340] width 69 height 18
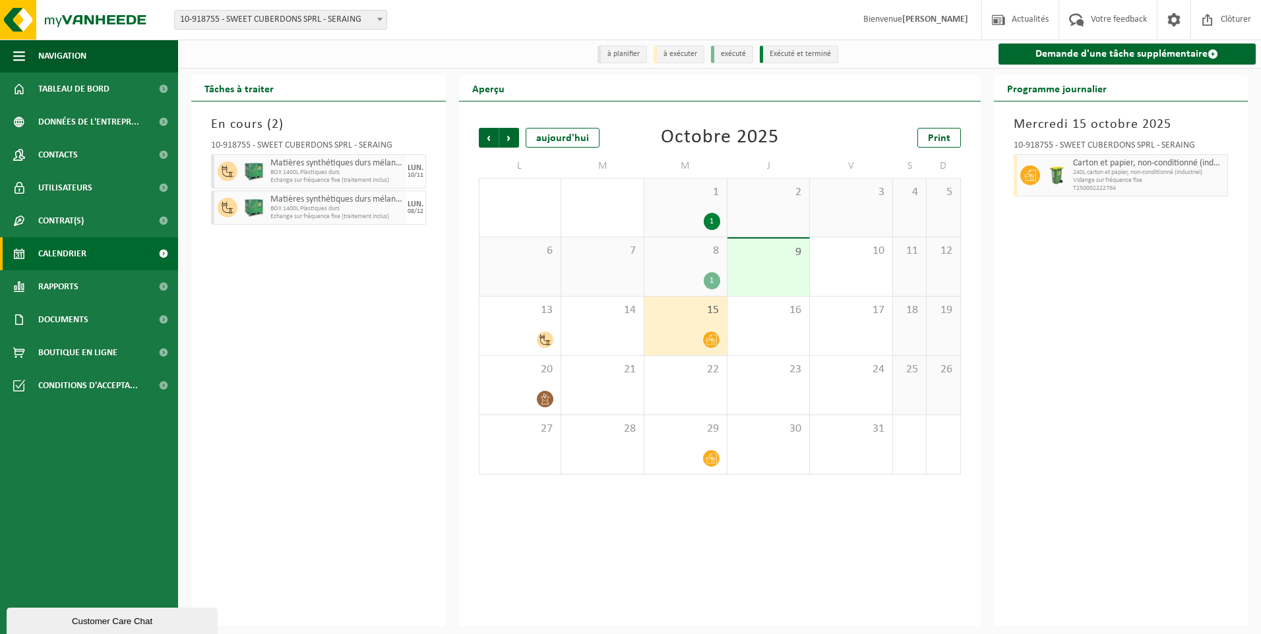
click at [683, 286] on div "1" at bounding box center [685, 280] width 69 height 17
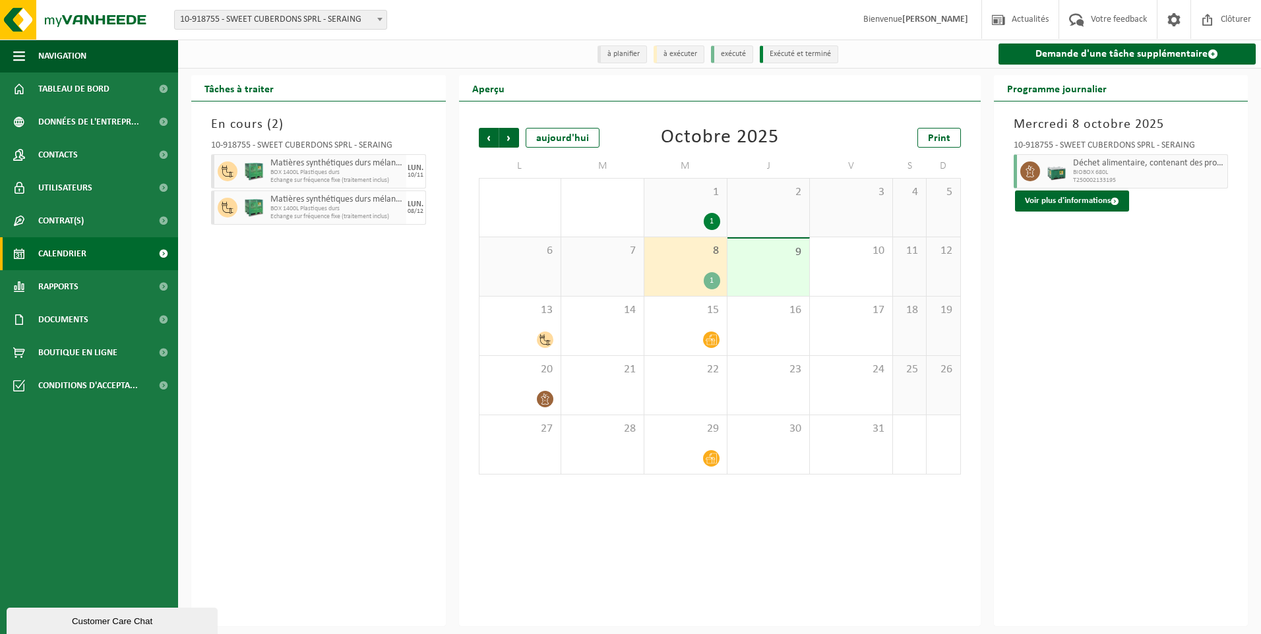
click at [680, 218] on div "1" at bounding box center [685, 221] width 69 height 17
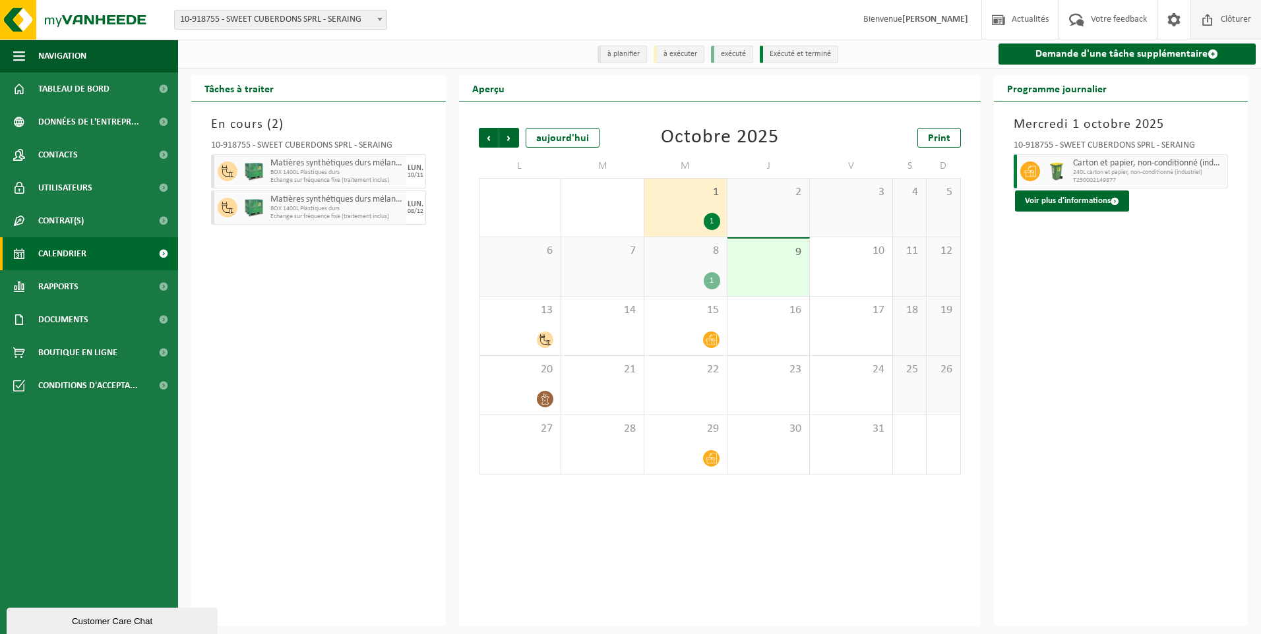
click at [1236, 15] on span "Clôturer" at bounding box center [1235, 19] width 37 height 39
